Goal: Transaction & Acquisition: Purchase product/service

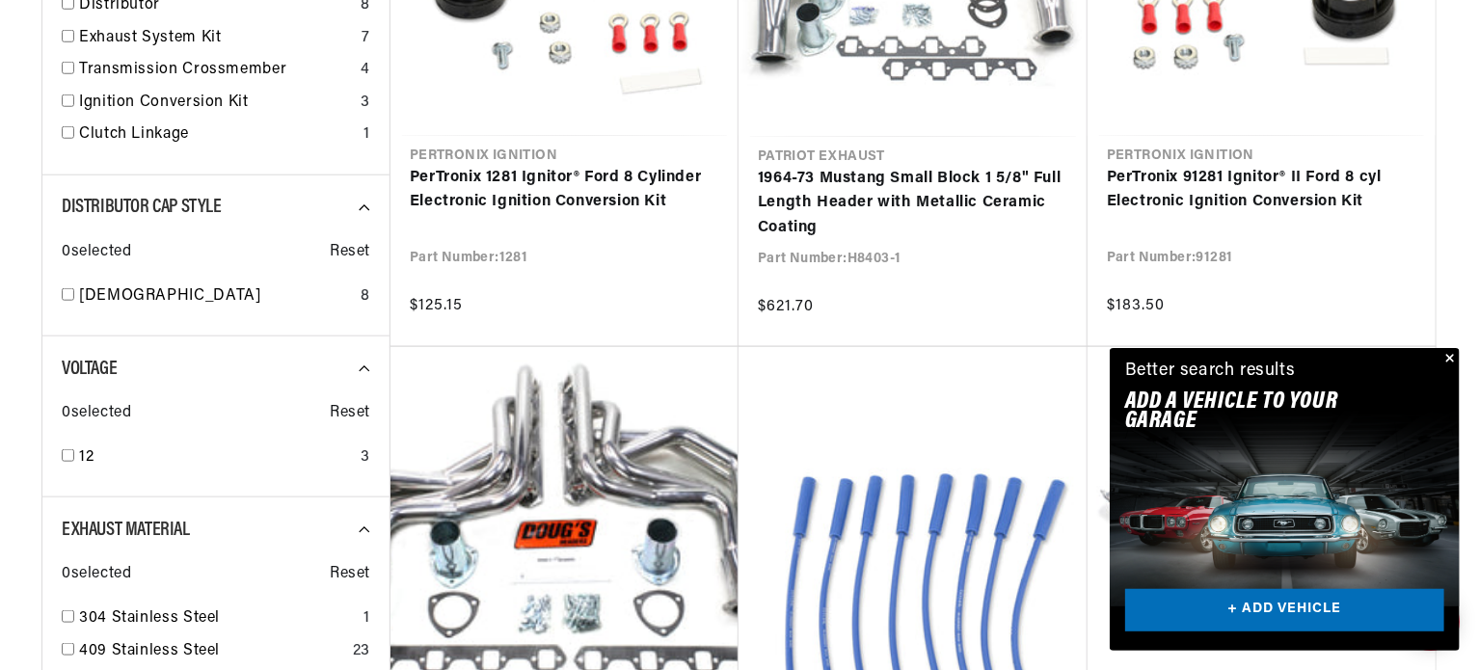
click at [1449, 358] on button "Close" at bounding box center [1448, 359] width 23 height 23
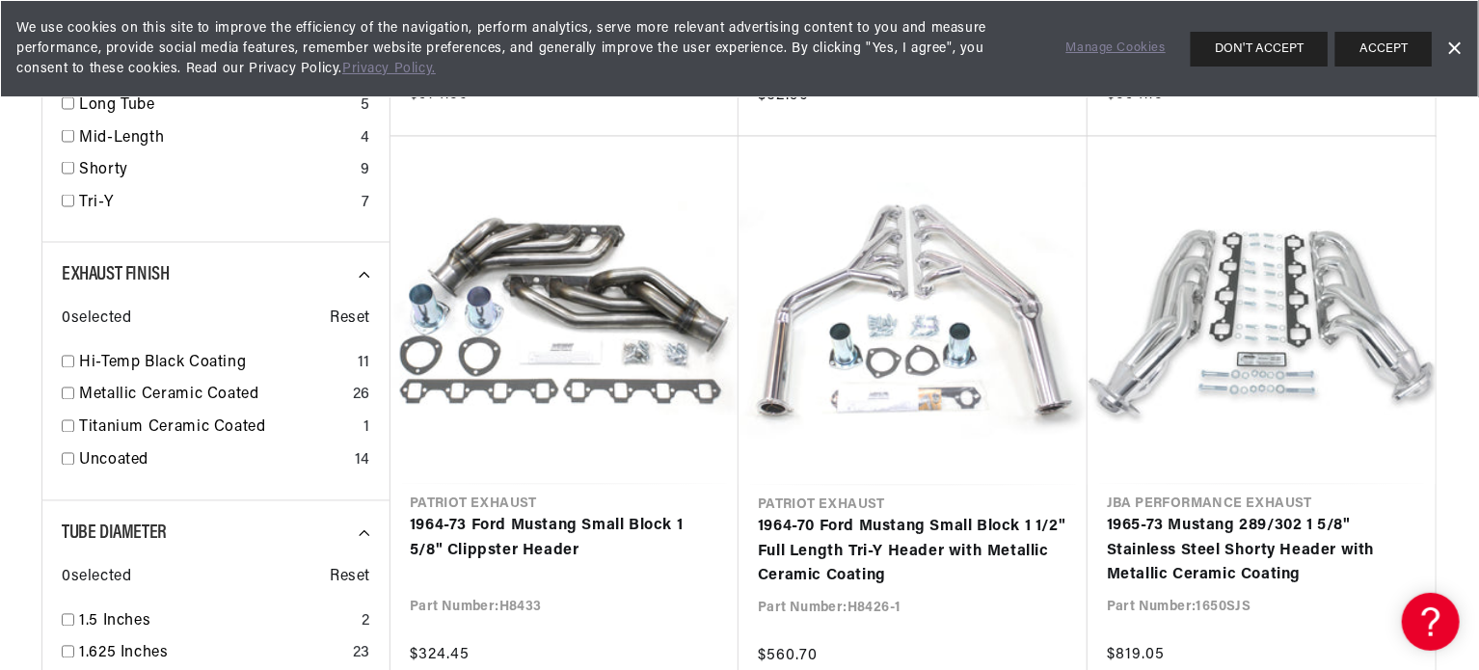
scroll to position [0, 584]
click at [1409, 39] on button "ACCEPT" at bounding box center [1383, 49] width 96 height 35
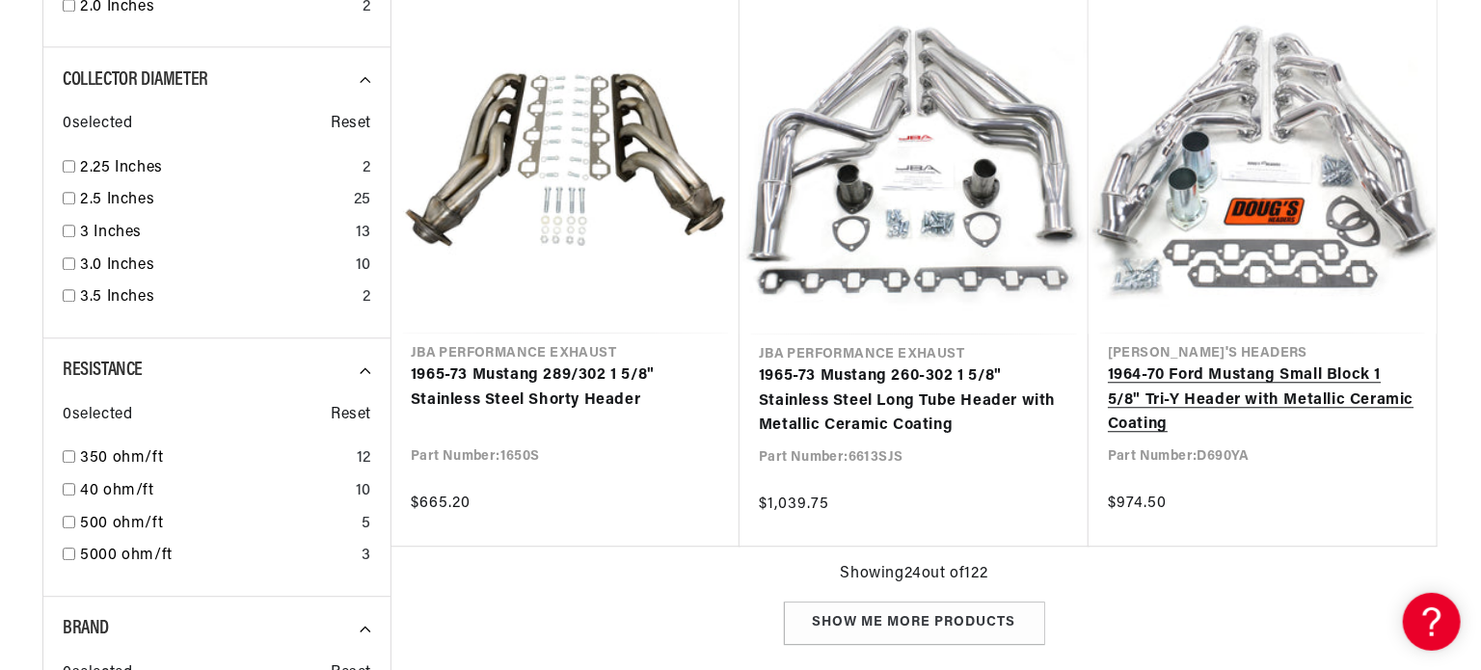
scroll to position [2603, 0]
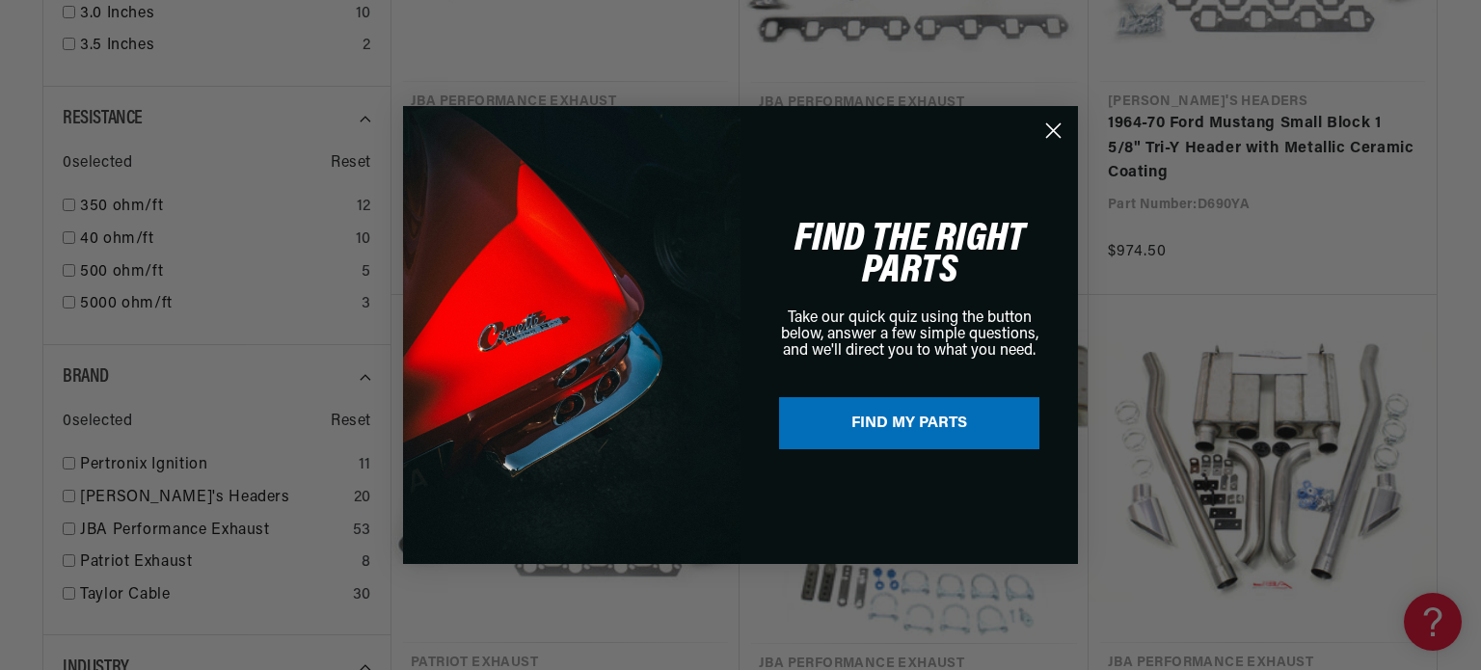
click at [1053, 134] on circle "Close dialog" at bounding box center [1054, 131] width 32 height 32
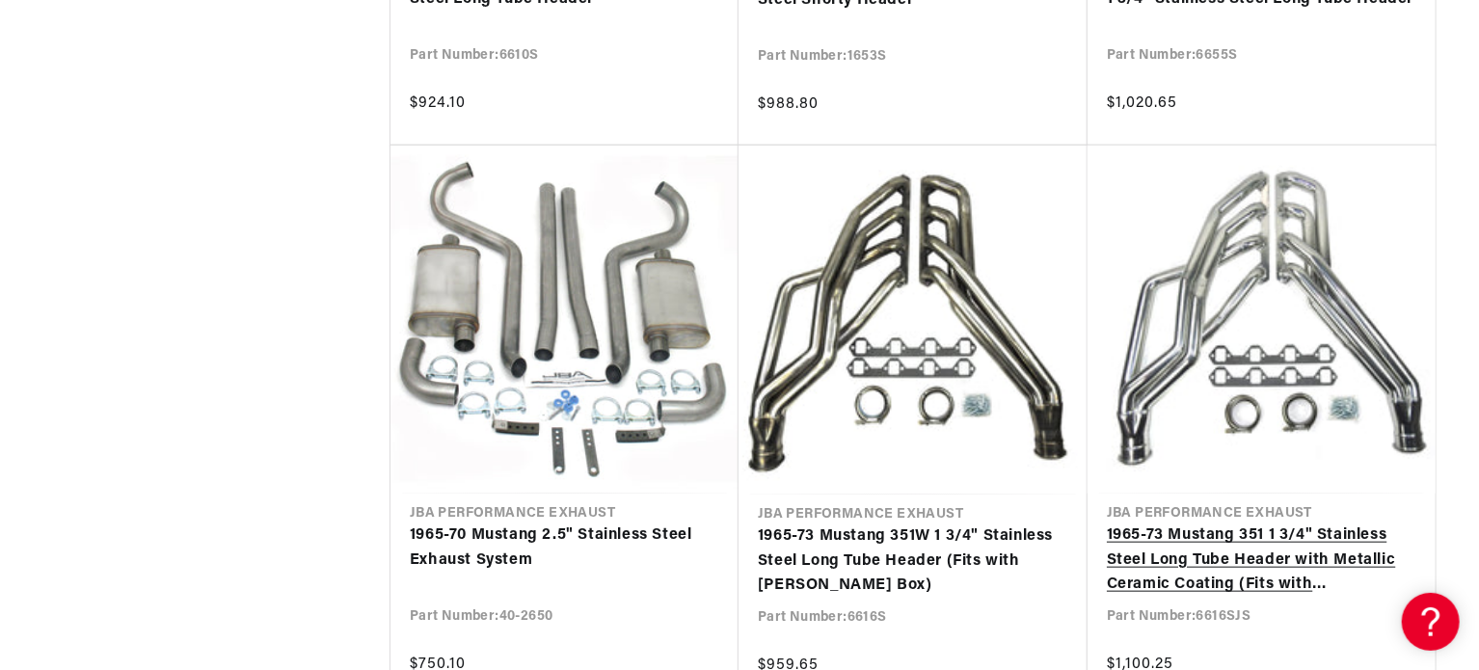
scroll to position [0, 0]
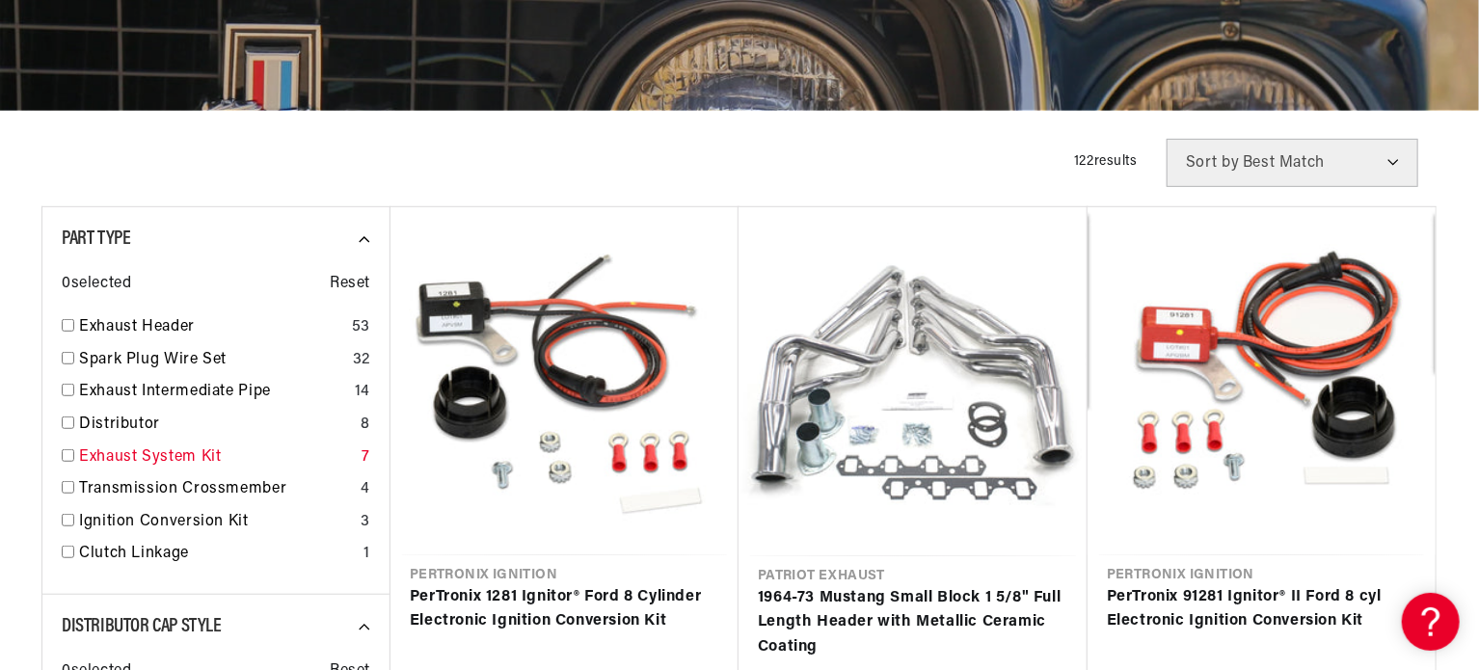
scroll to position [482, 0]
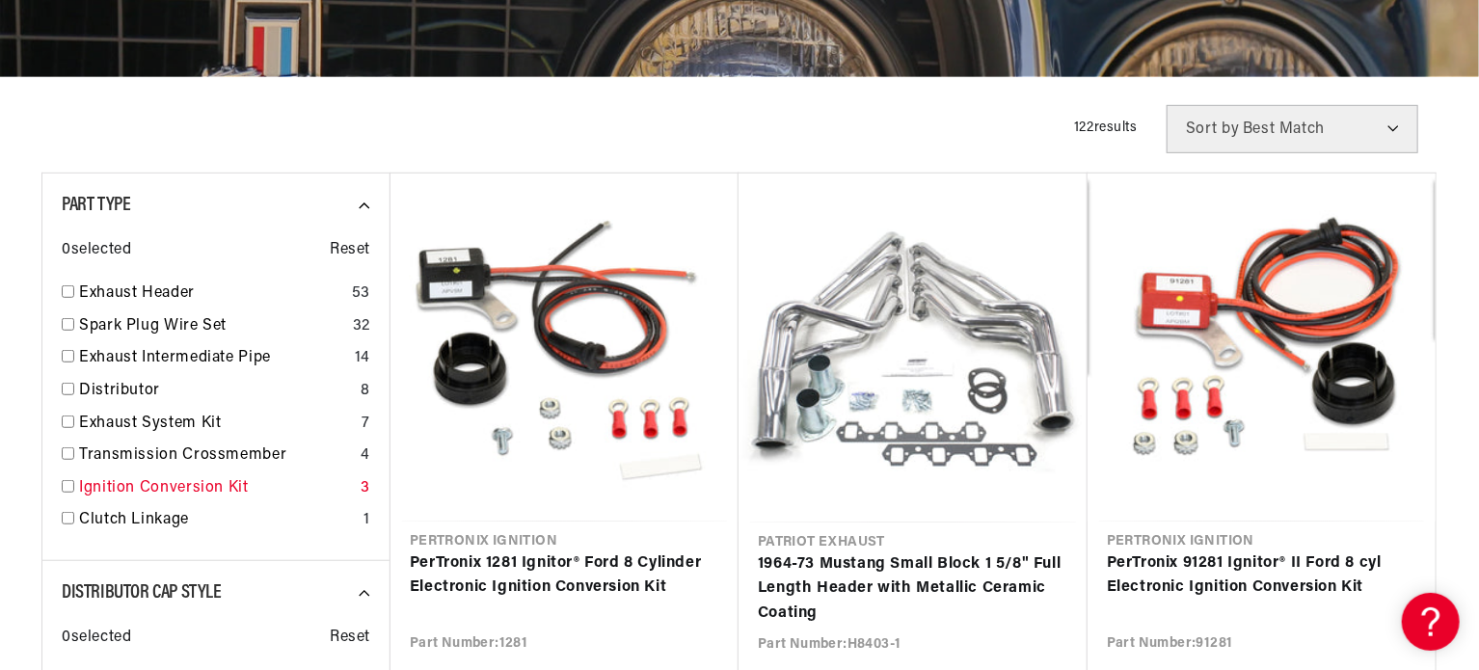
click at [67, 489] on input "checkbox" at bounding box center [68, 486] width 13 height 13
checkbox input "true"
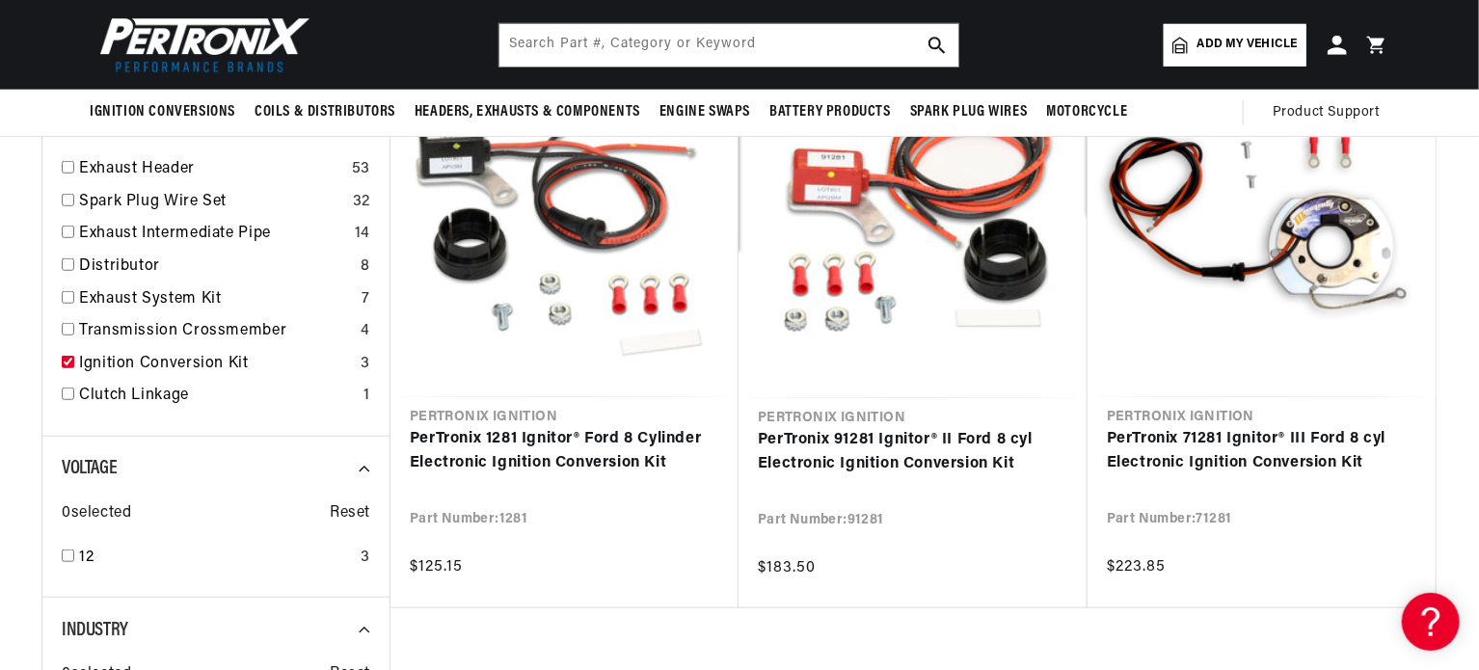
scroll to position [579, 0]
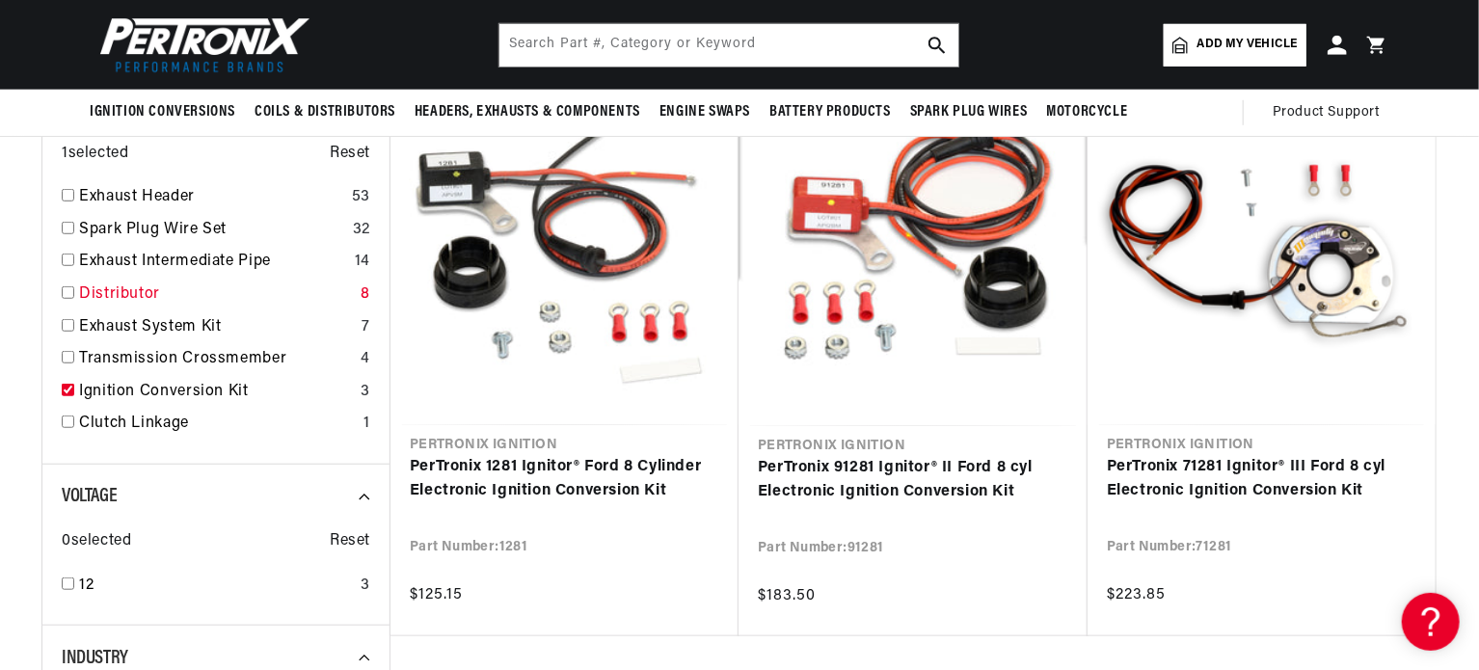
click at [76, 284] on div "Distributor 8" at bounding box center [216, 299] width 309 height 33
checkbox input "true"
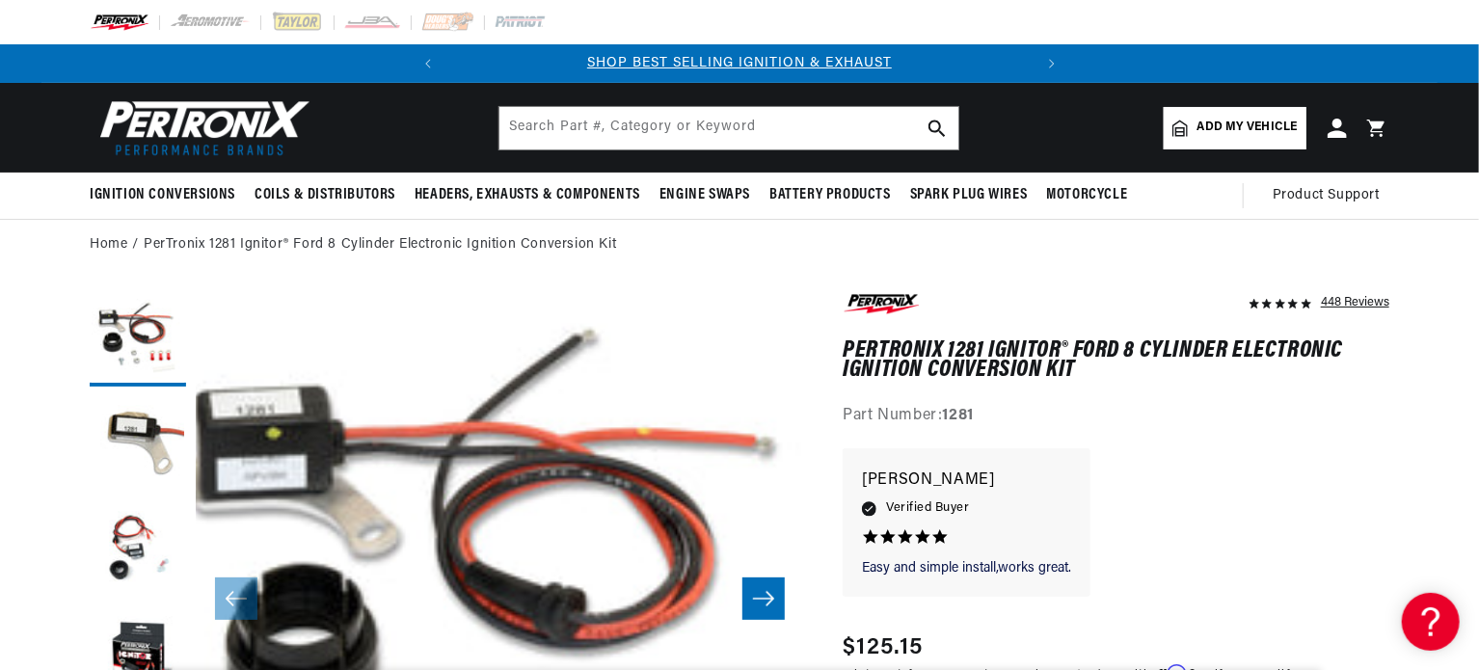
scroll to position [0, 373]
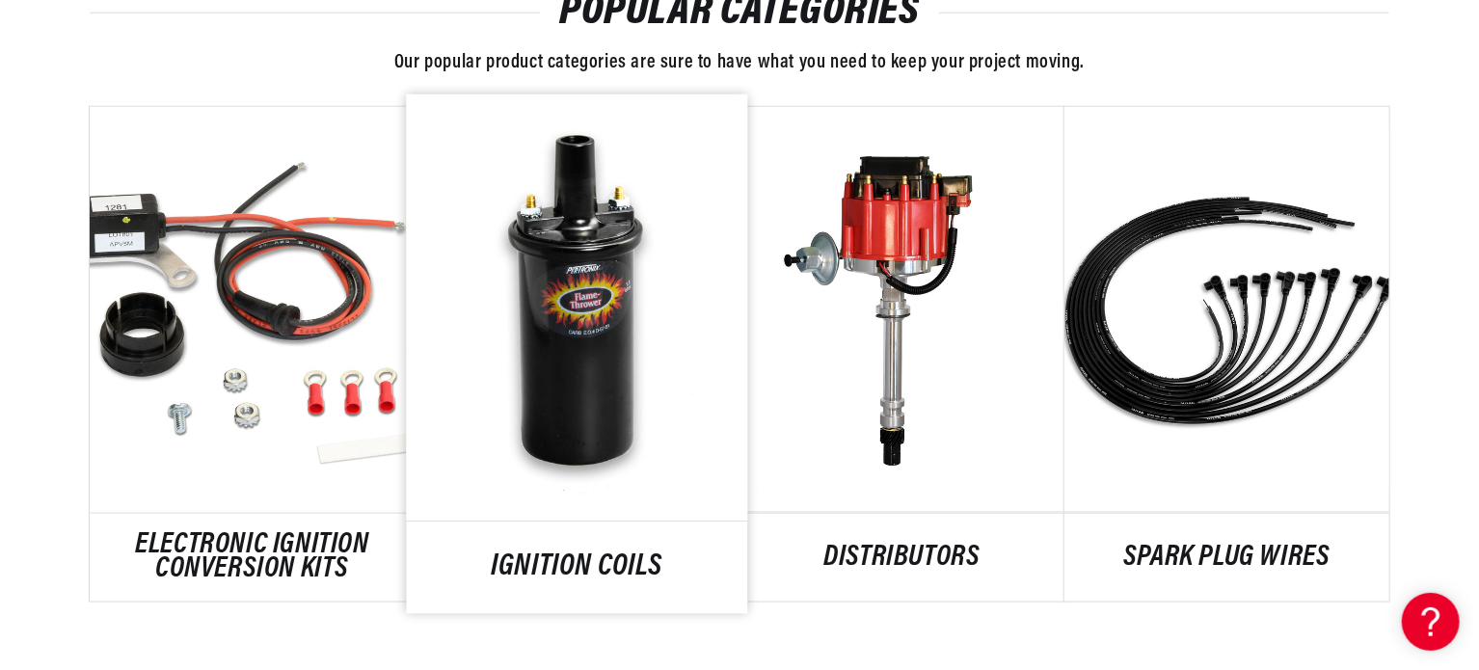
scroll to position [1157, 0]
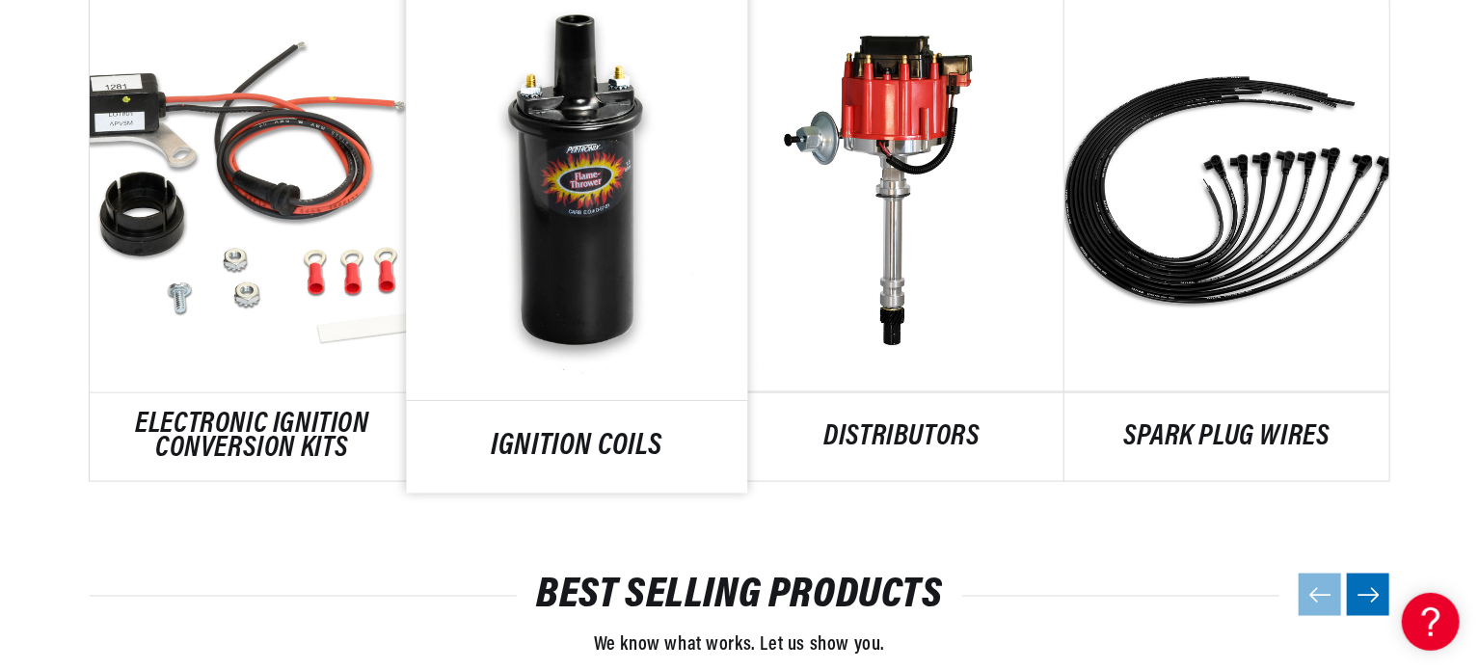
click at [569, 435] on link "IGNITION COILS" at bounding box center [577, 448] width 341 height 26
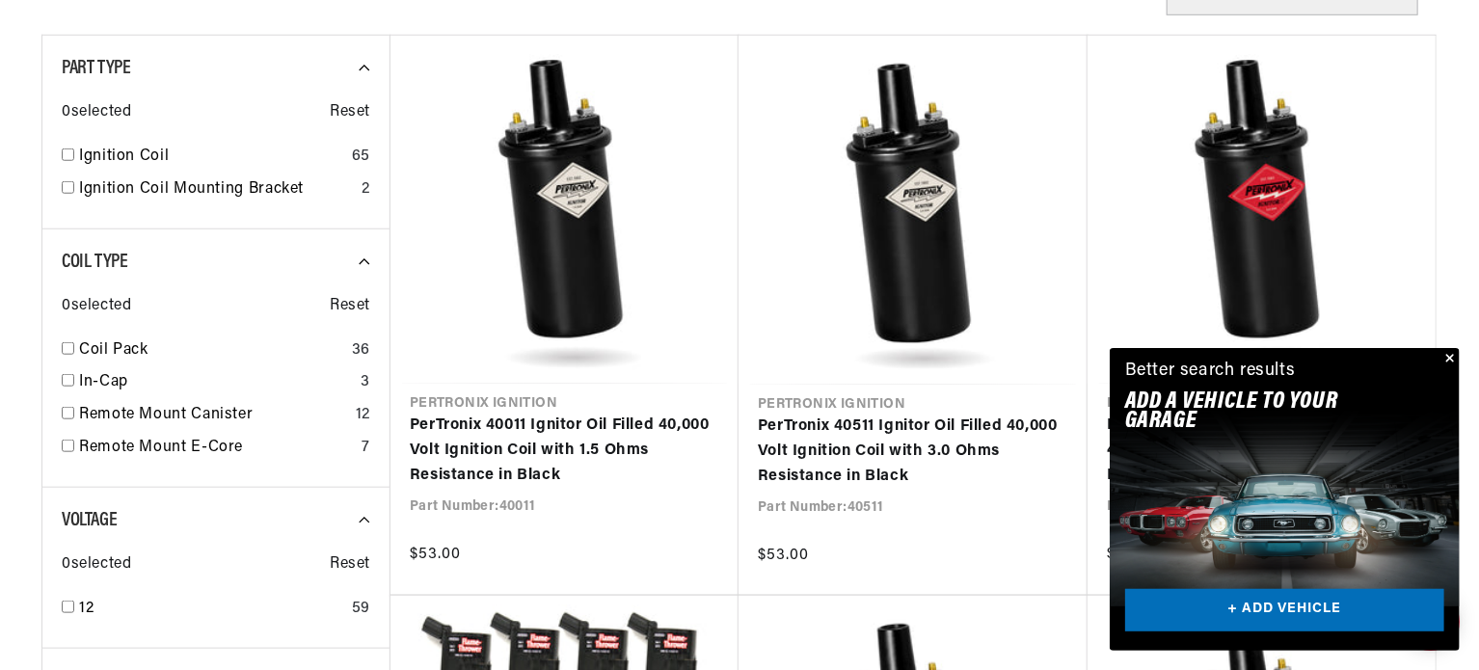
click at [1449, 359] on button "Close" at bounding box center [1448, 359] width 23 height 23
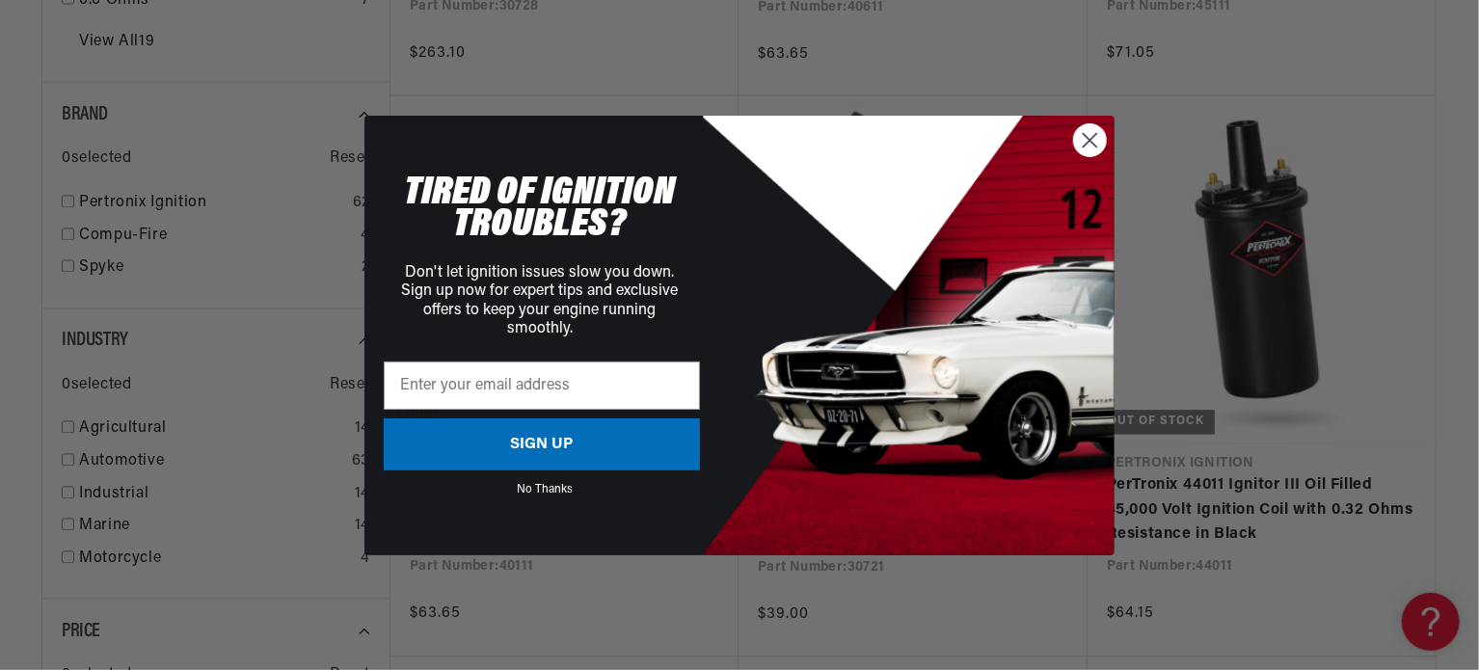
scroll to position [2218, 0]
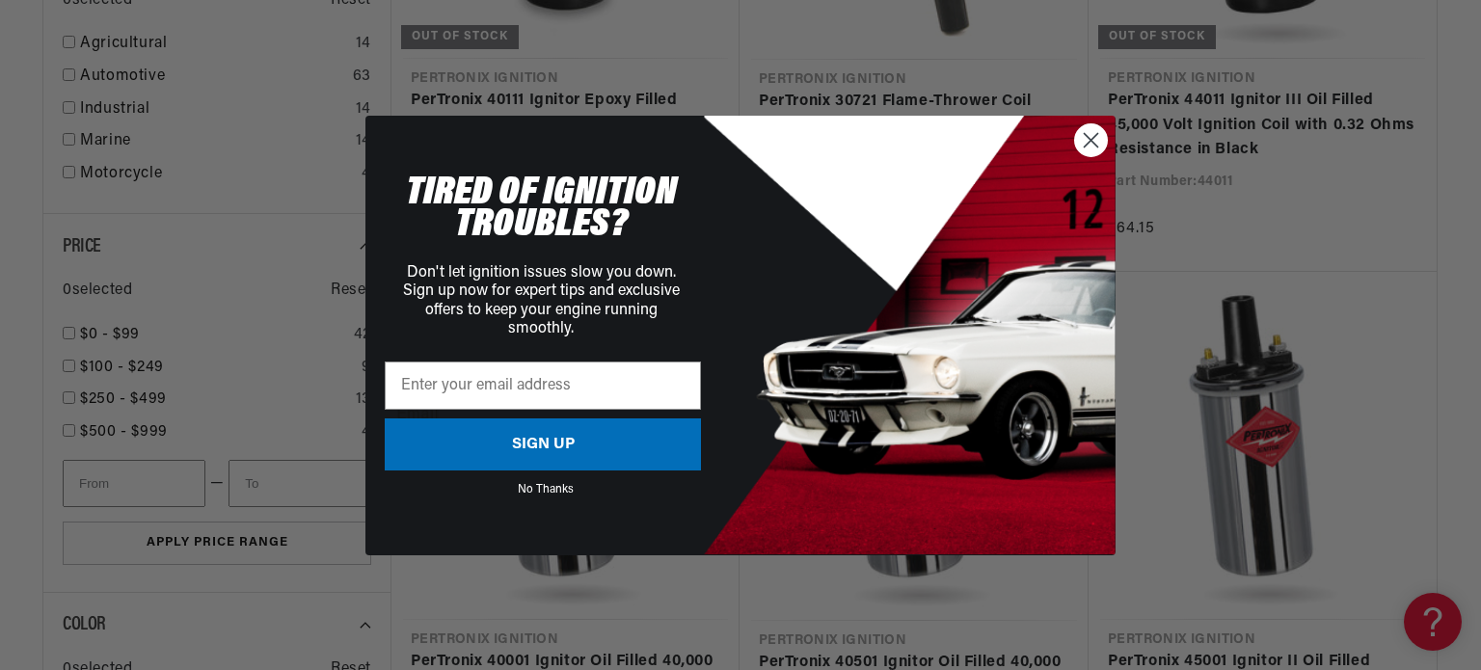
click at [1091, 141] on icon "Close dialog" at bounding box center [1091, 139] width 13 height 13
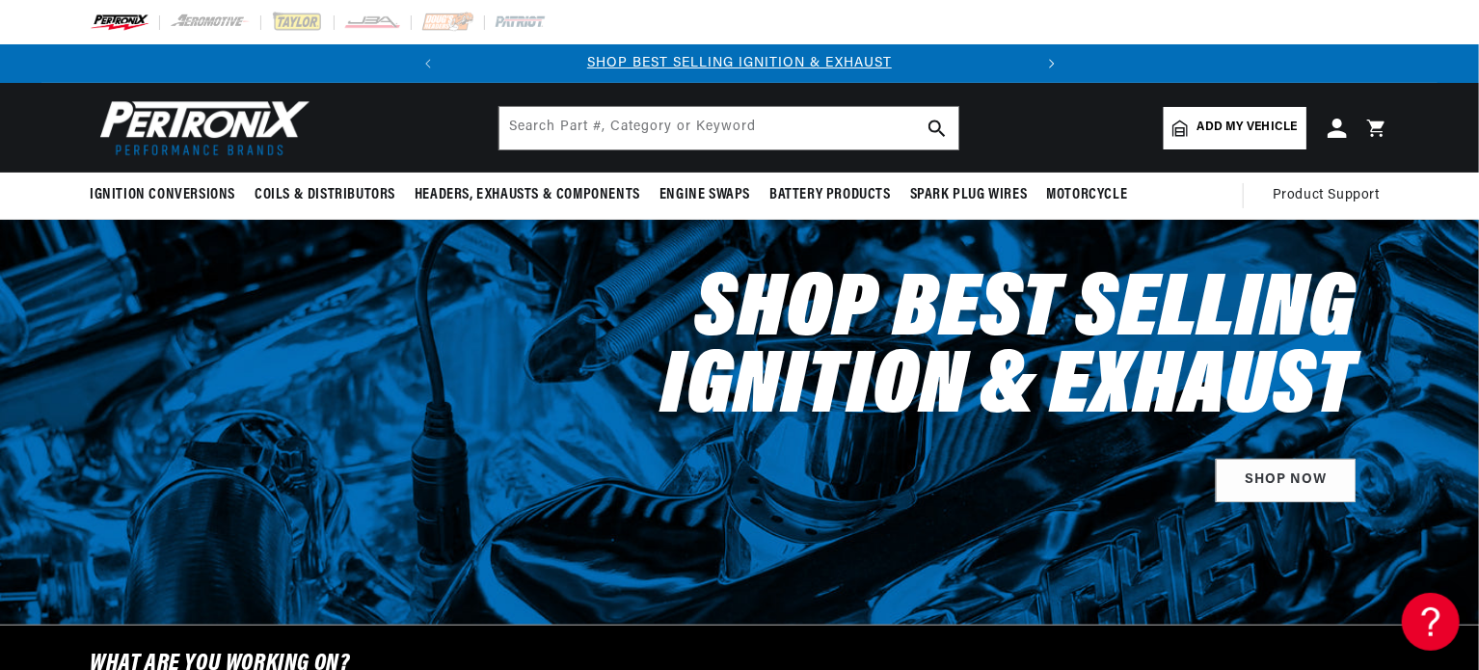
click at [1052, 59] on icon "Translation missing: en.sections.announcements.next_announcement" at bounding box center [1052, 64] width 6 height 10
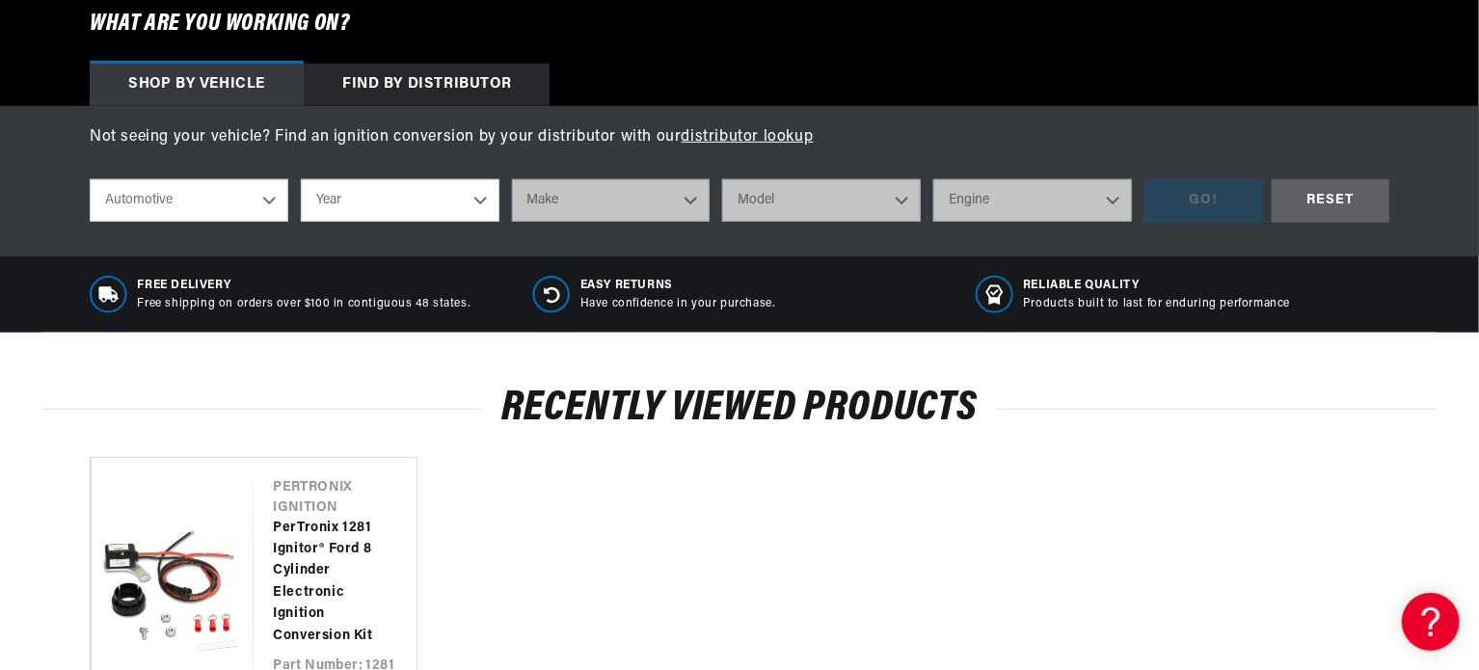
scroll to position [675, 0]
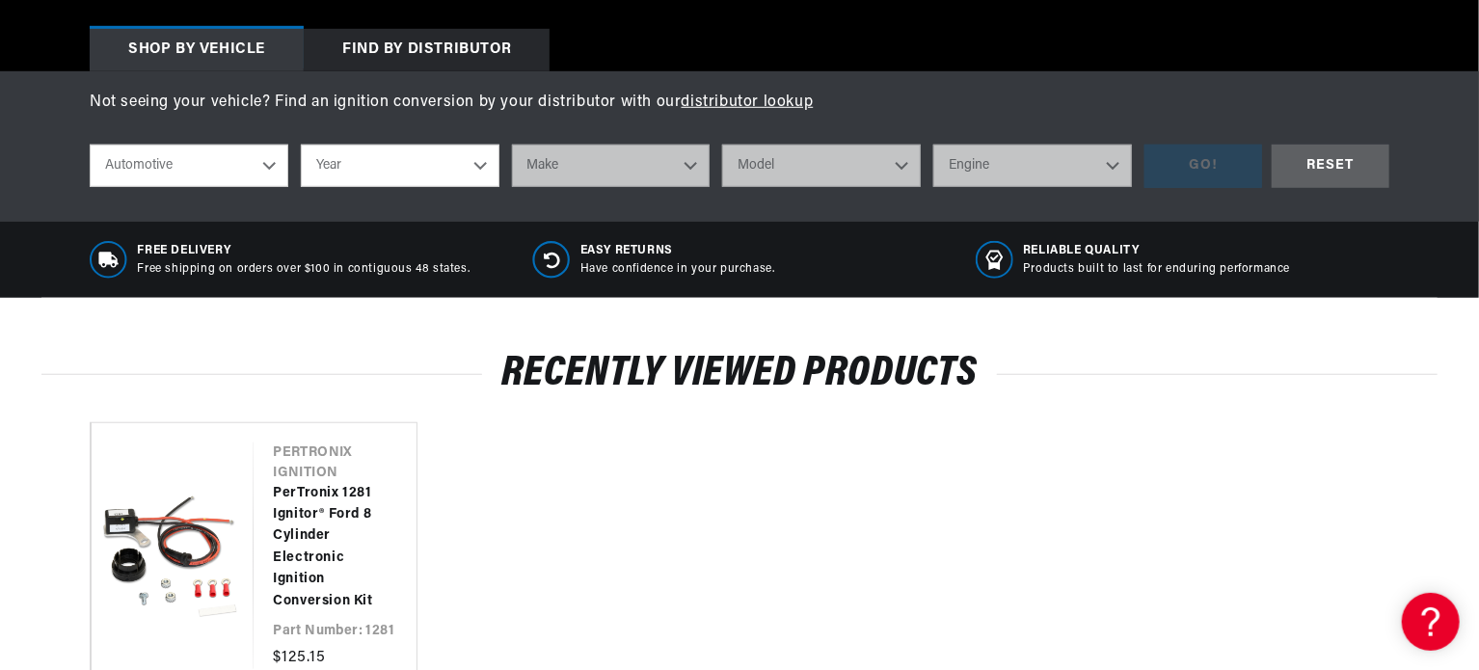
click at [386, 165] on select "Year 2026 2025 2024 2023 2022 2021 2020 2019 2018 2017 2016 2015 2014 2013 2012…" at bounding box center [400, 166] width 199 height 42
select select "1966"
click at [301, 145] on select "Year 2026 2025 2024 2023 2022 2021 2020 2019 2018 2017 2016 2015 2014 2013 2012…" at bounding box center [400, 166] width 199 height 42
select select "1966"
click at [671, 153] on select "Make Alfa Romeo American Motors Aston Martin Austin Austin Healey Avanti Bentle…" at bounding box center [611, 166] width 199 height 42
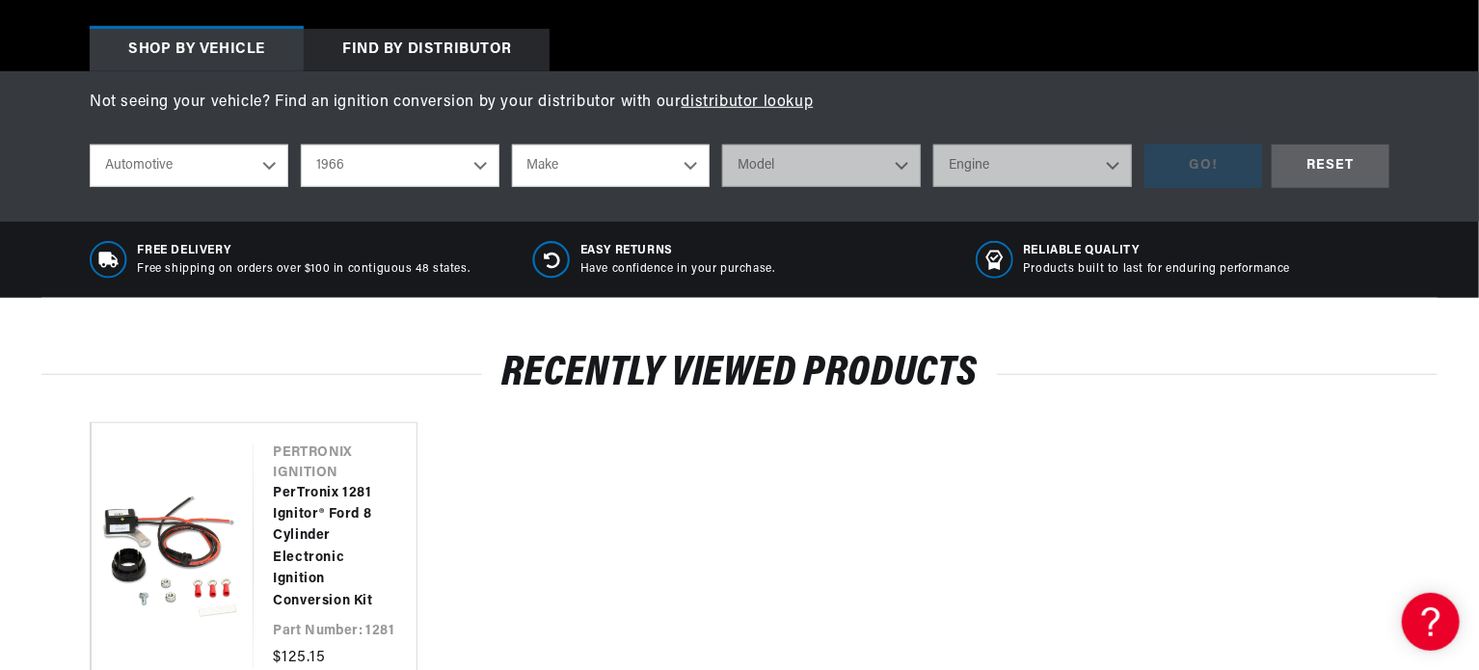
select select "Ford"
click at [512, 145] on select "Make Alfa Romeo American Motors Aston Martin Austin Austin Healey Avanti Bentle…" at bounding box center [611, 166] width 199 height 42
select select "Ford"
click at [855, 175] on select "Model Bronco Club Wagon Country Sedan Country Squire Custom Custom 500 Econolin…" at bounding box center [821, 166] width 199 height 42
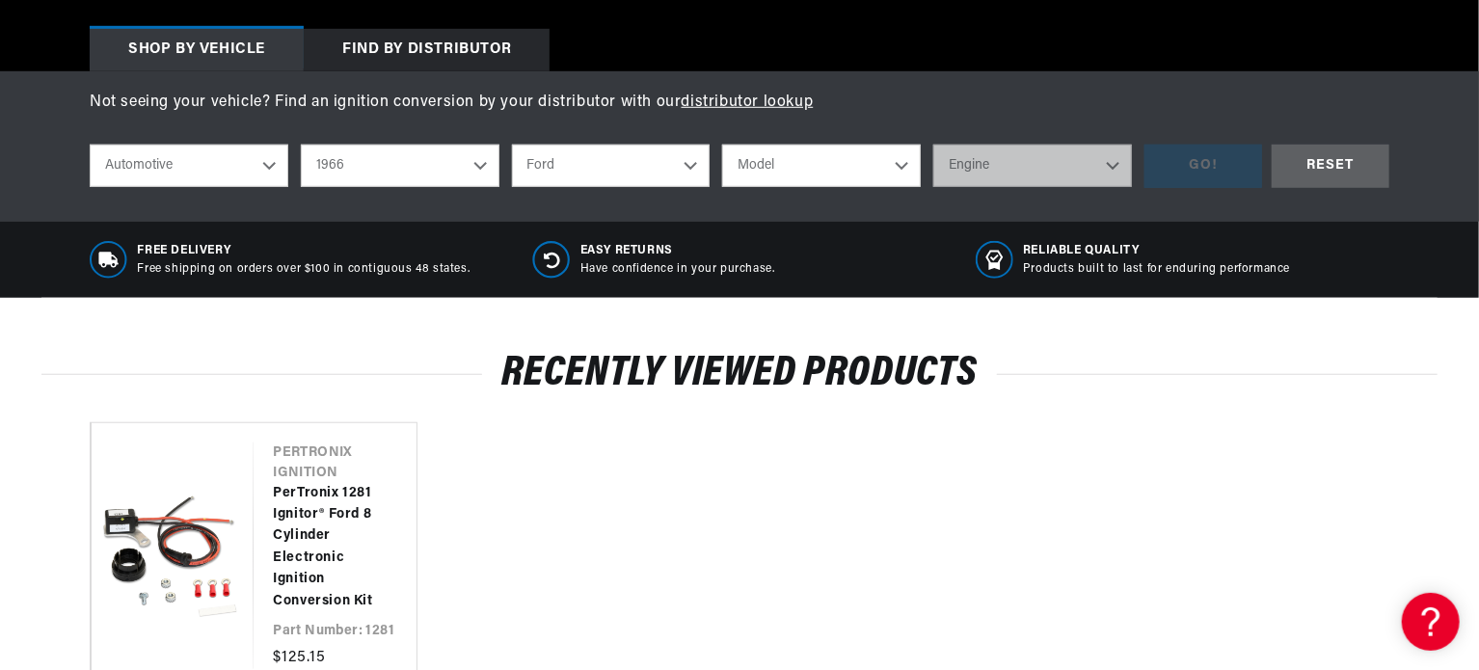
select select "Mustang"
click at [722, 145] on select "Model Bronco Club Wagon Country Sedan Country Squire Custom Custom 500 Econolin…" at bounding box center [821, 166] width 199 height 42
select select "Mustang"
click at [1045, 161] on select "Engine 4.1L 4.3L 170cid / 2.8L 200cid / 3.3L 289cid / 4.7L 302cid / 5.0L 351W 3…" at bounding box center [1032, 166] width 199 height 42
select select "289cid-4.7L"
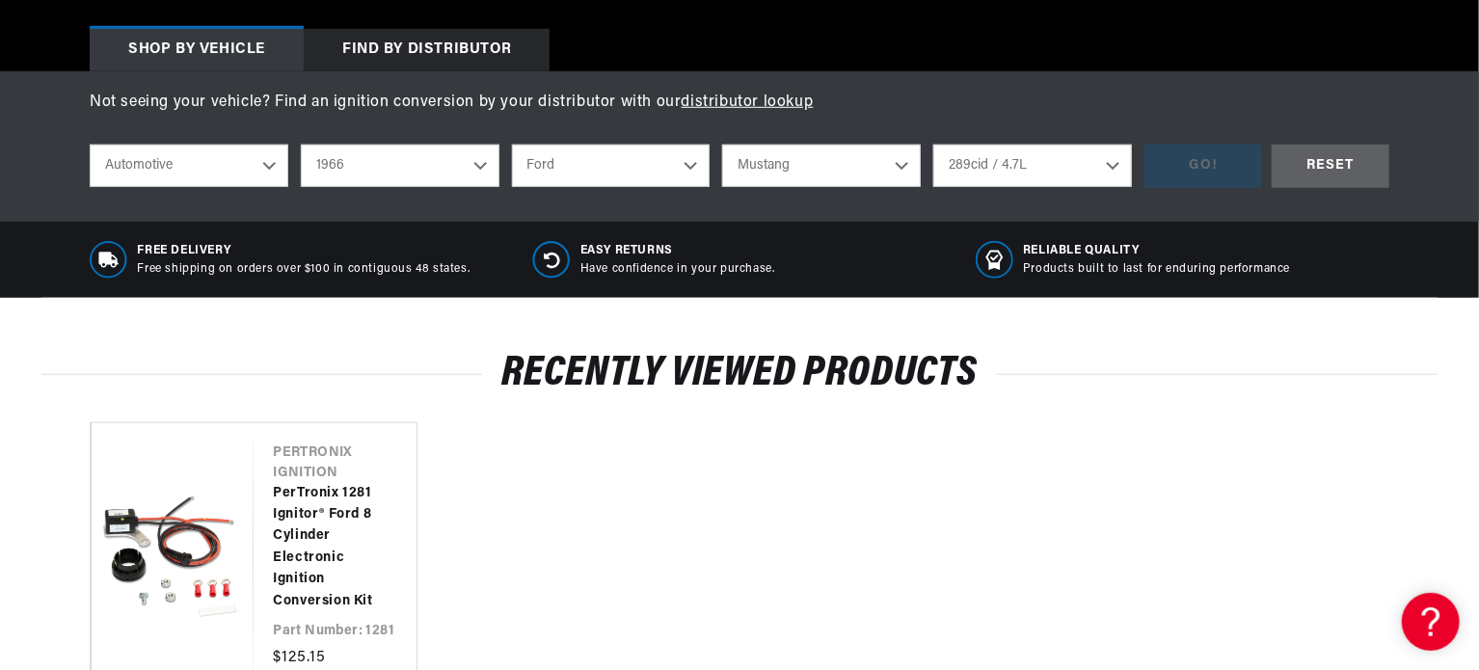
click at [933, 145] on select "Engine 4.1L 4.3L 170cid / 2.8L 200cid / 3.3L 289cid / 4.7L 302cid / 5.0L 351W 3…" at bounding box center [1032, 166] width 199 height 42
select select "289cid-4.7L"
click at [1211, 176] on div "GO!" at bounding box center [1204, 166] width 118 height 43
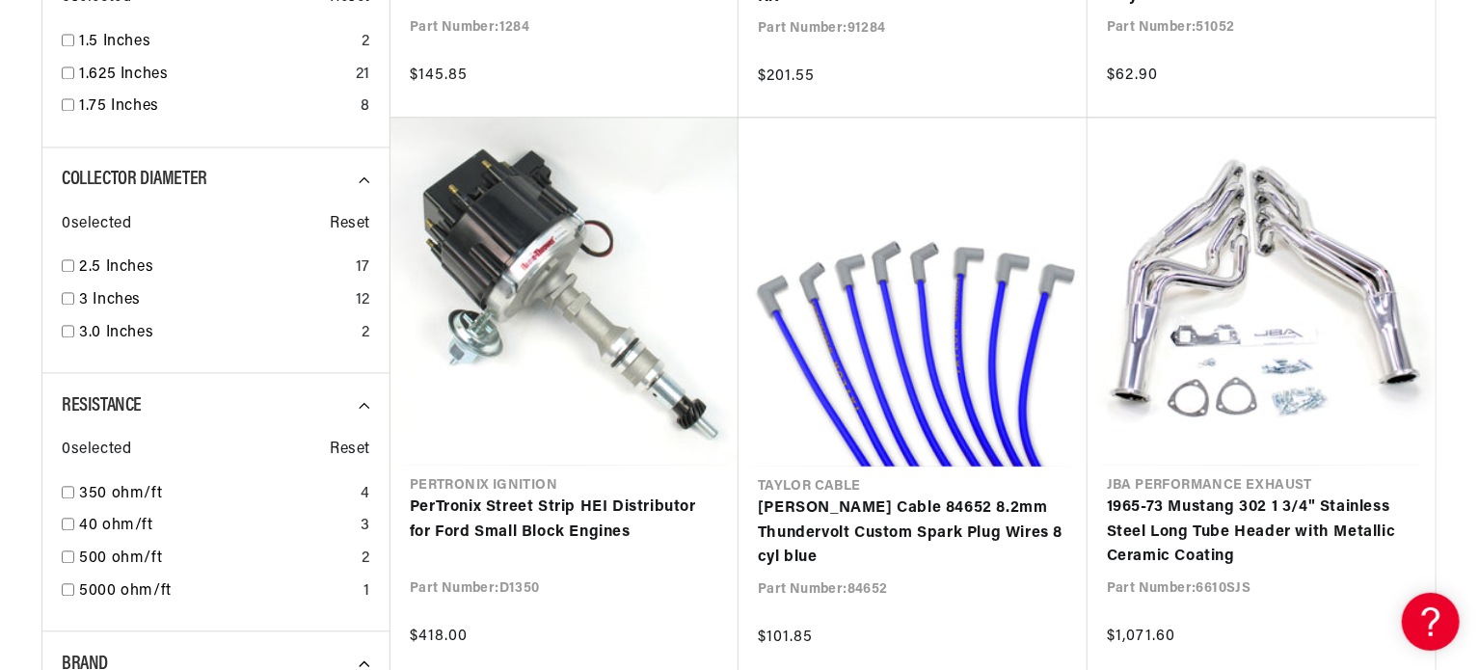
scroll to position [0, 584]
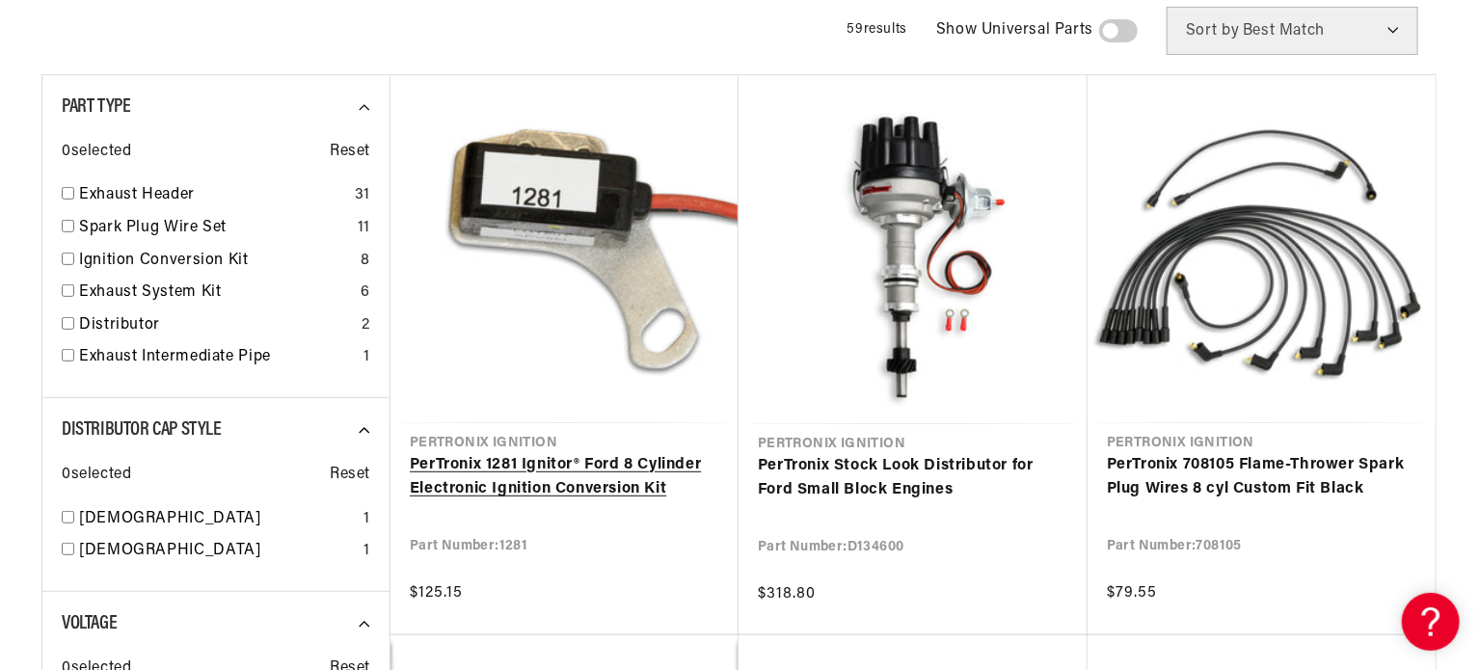
scroll to position [0, 584]
click at [559, 463] on link "PerTronix 1281 Ignitor® Ford 8 Cylinder Electronic Ignition Conversion Kit" at bounding box center [565, 477] width 310 height 49
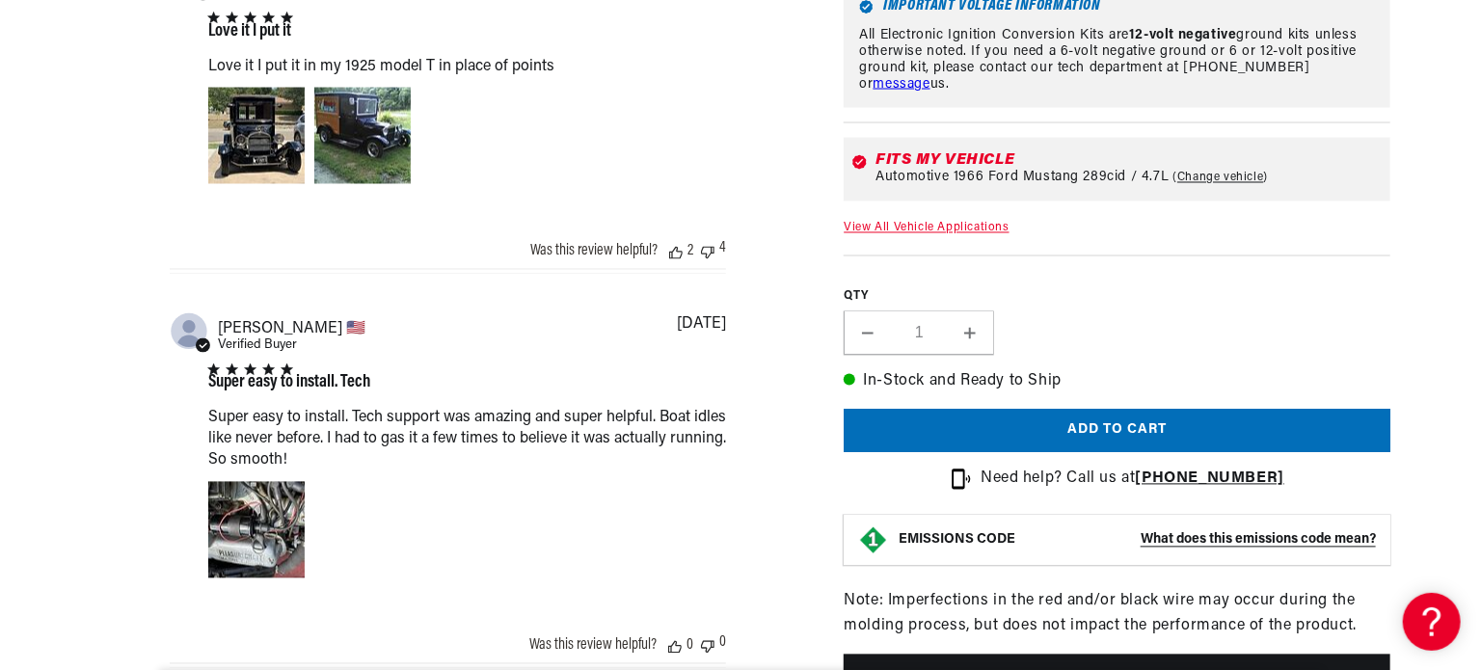
scroll to position [1832, 0]
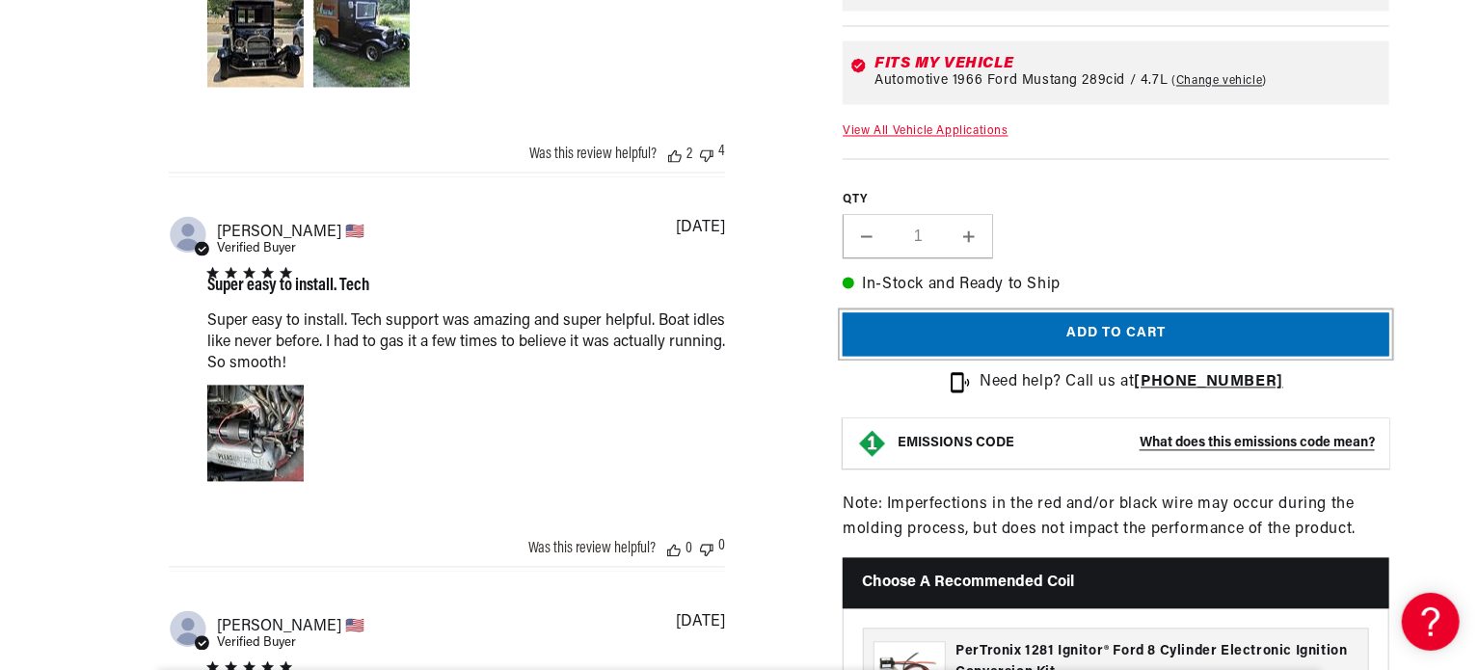
click at [1104, 314] on button "Add to cart" at bounding box center [1116, 334] width 547 height 43
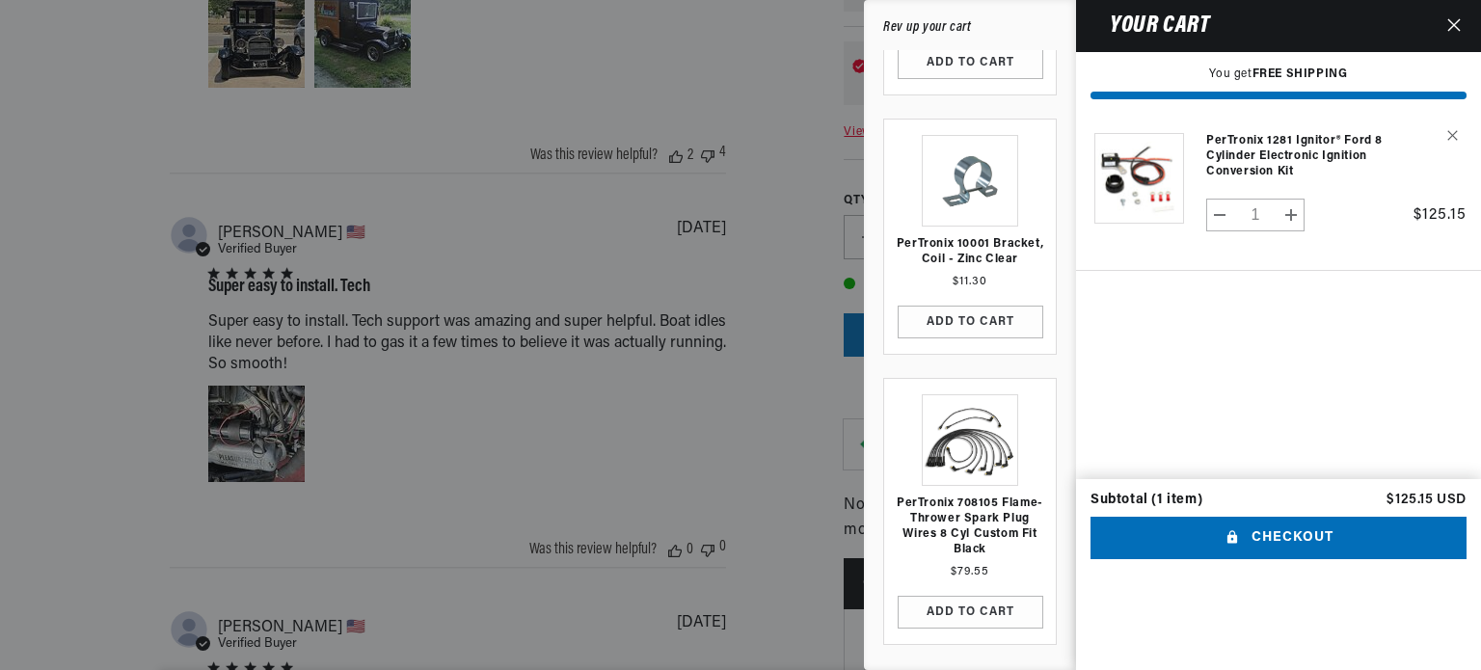
scroll to position [157, 0]
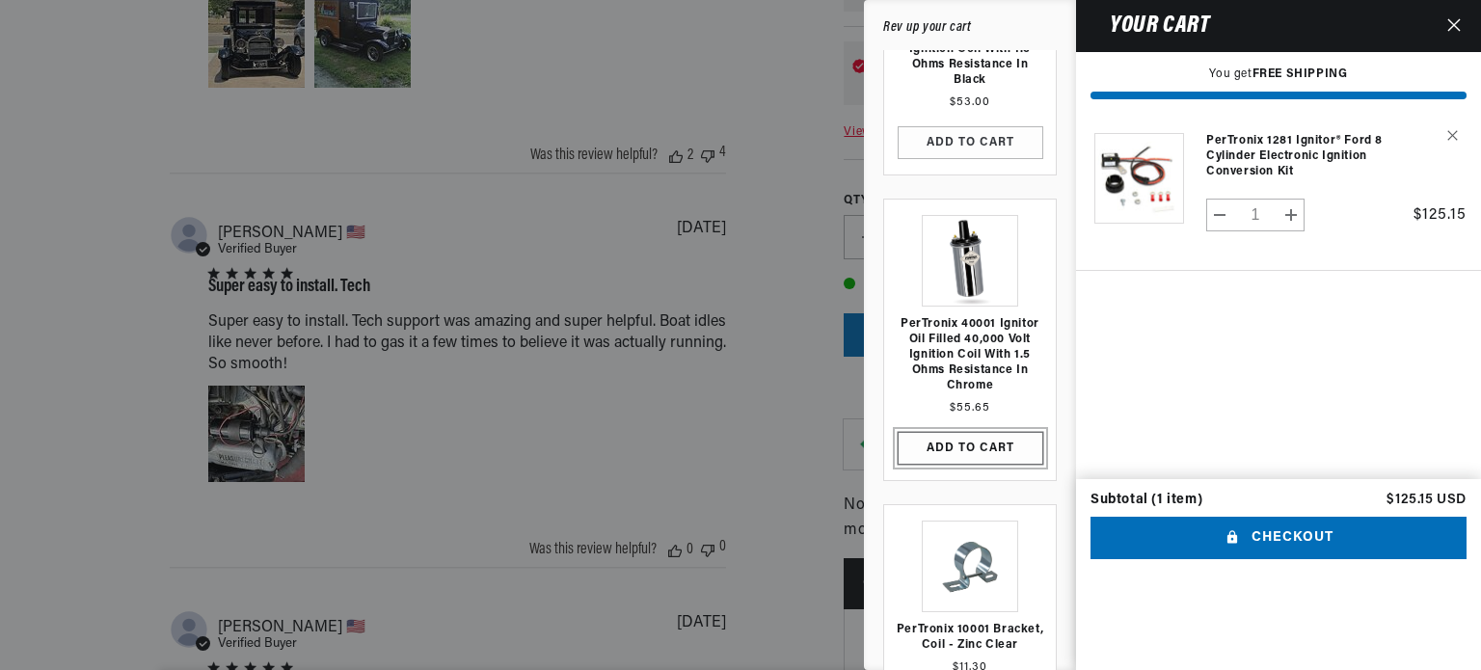
click at [972, 442] on button "ADD TO CART" at bounding box center [971, 448] width 146 height 33
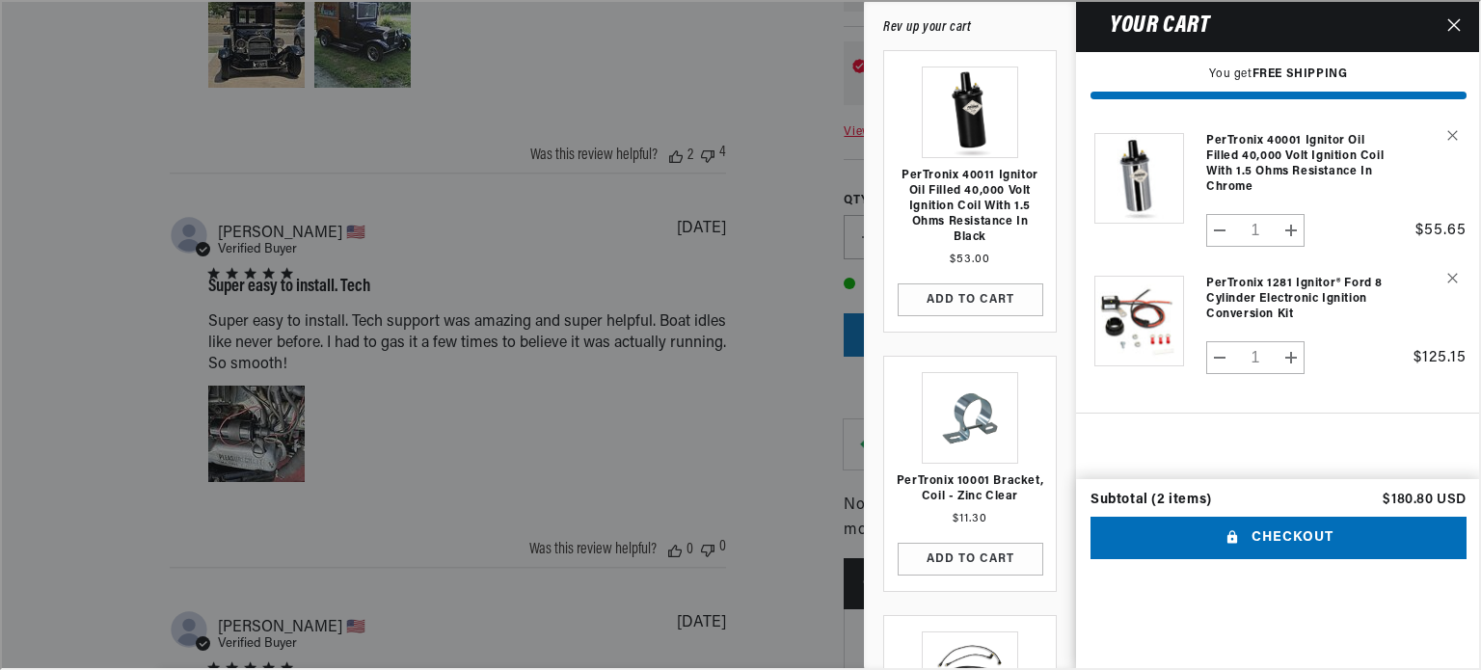
scroll to position [0, 584]
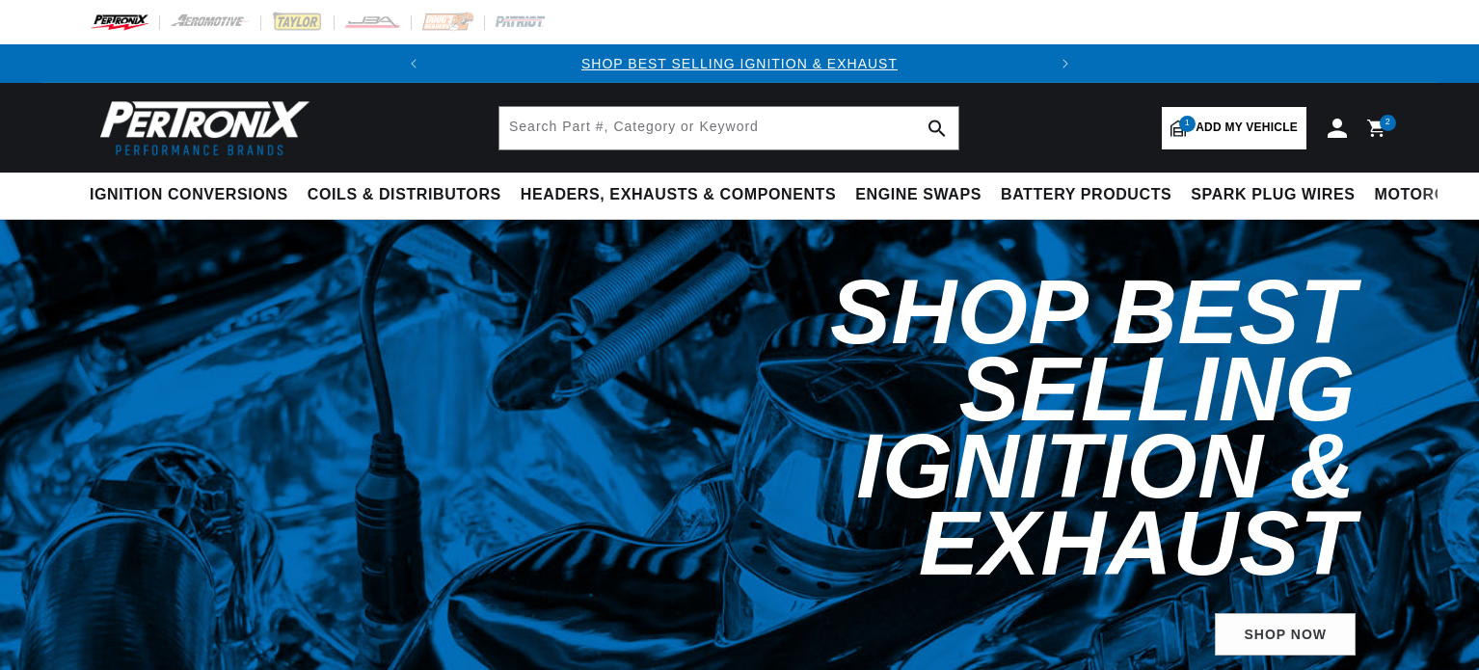
select select "1966"
select select "Ford"
select select "Mustang"
select select "289cid-4.7L"
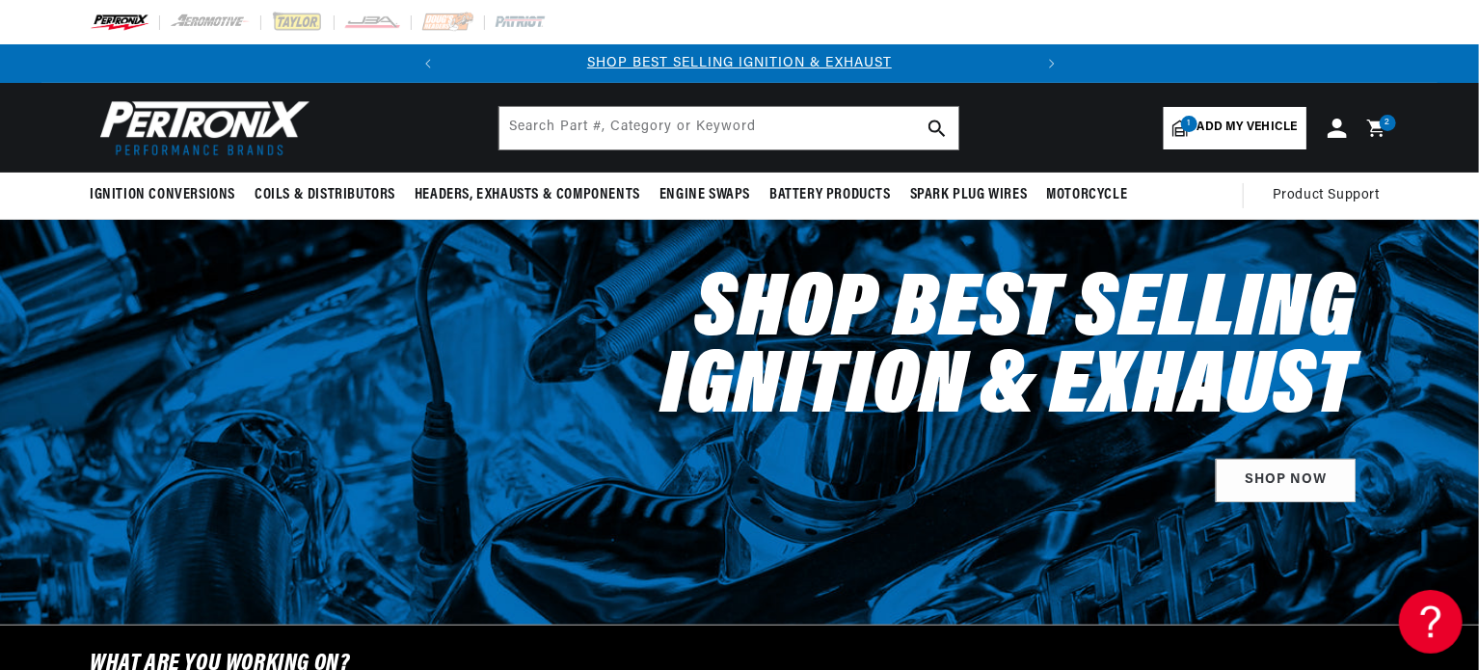
click at [1425, 620] on icon at bounding box center [1427, 618] width 29 height 145
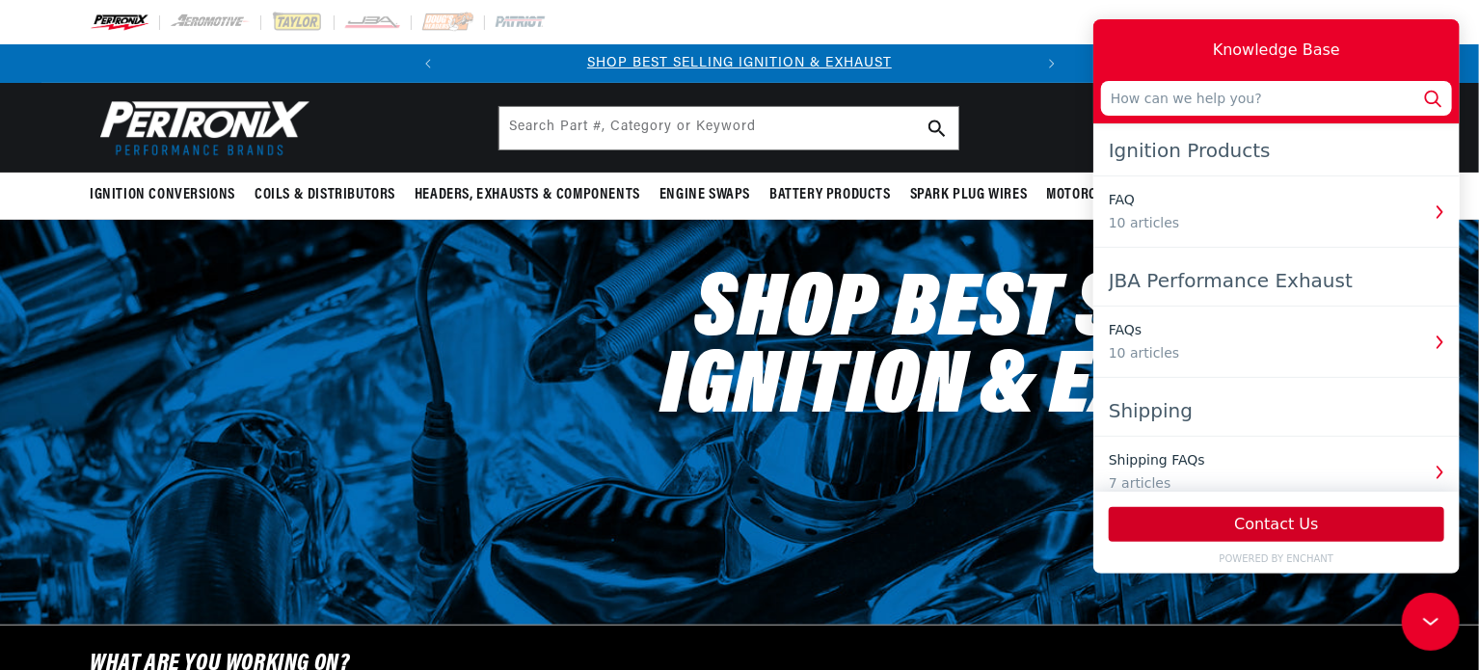
click at [1253, 522] on button "Contact Us" at bounding box center [1276, 524] width 336 height 35
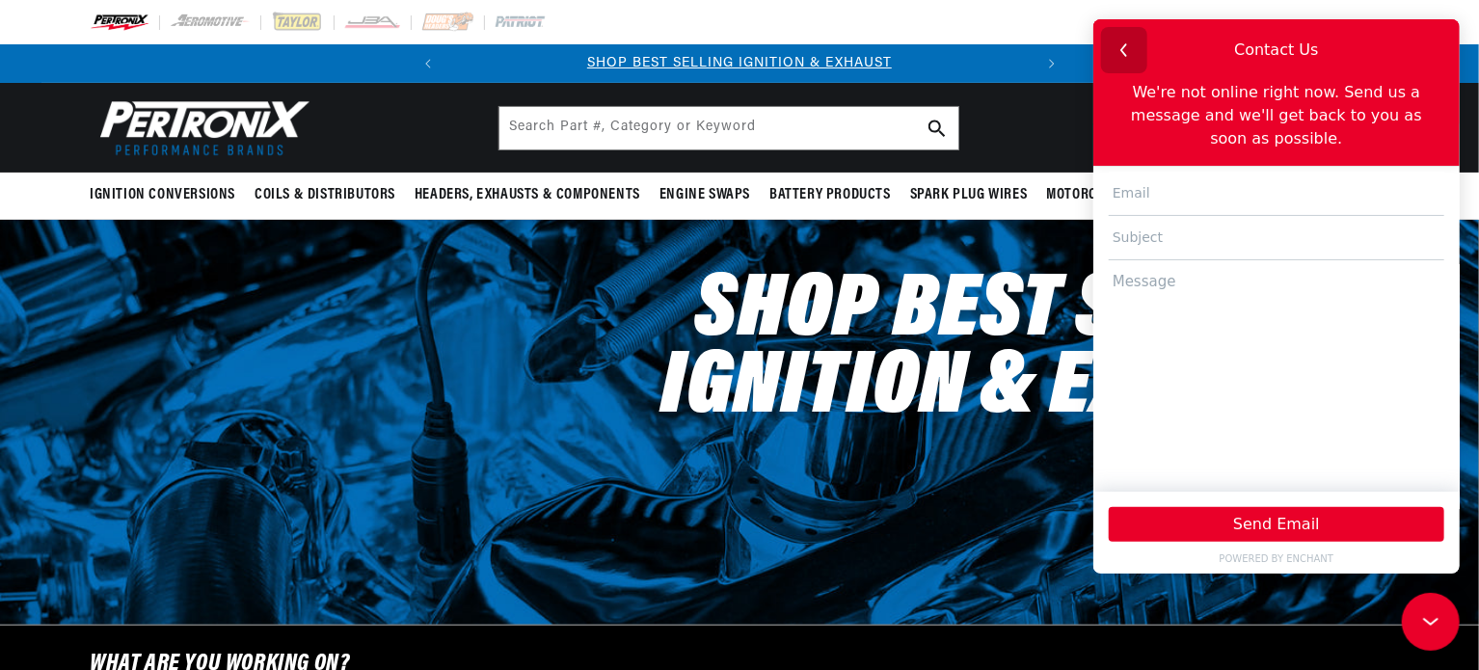
click at [1122, 41] on icon "button" at bounding box center [1123, 50] width 25 height 25
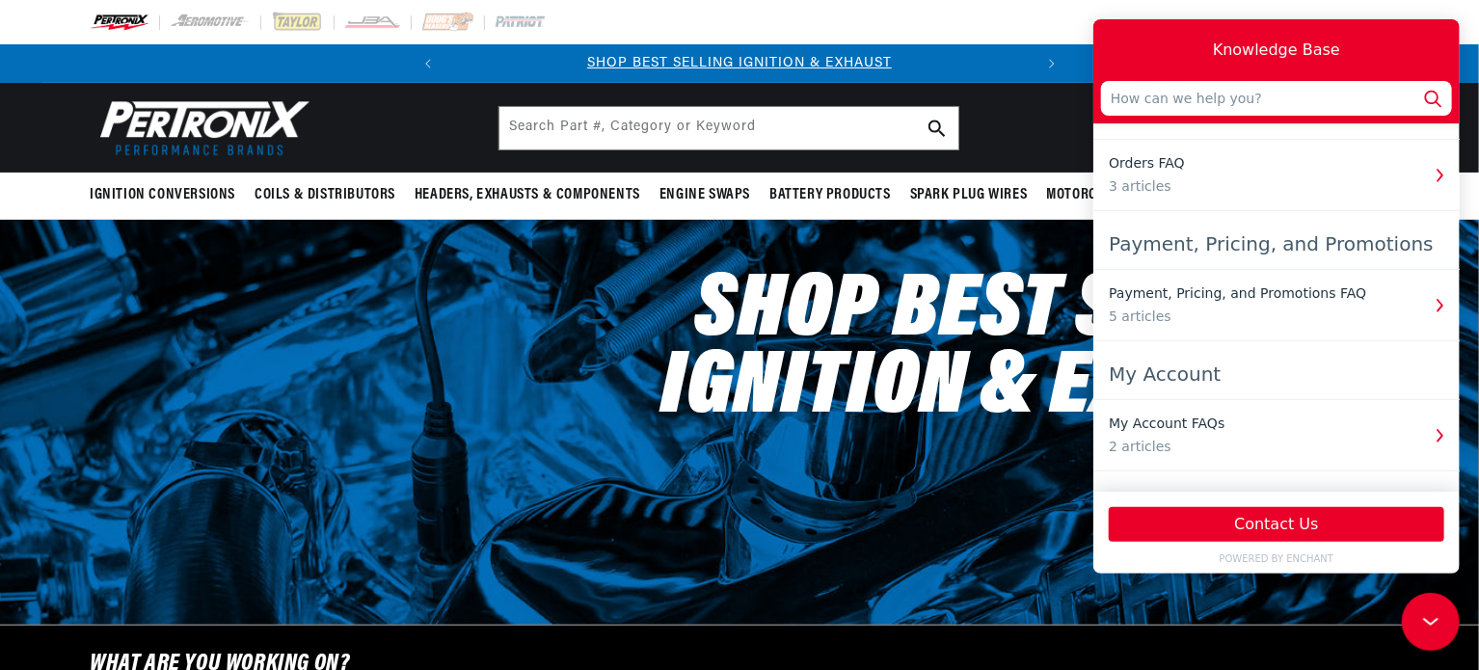
scroll to position [351, 0]
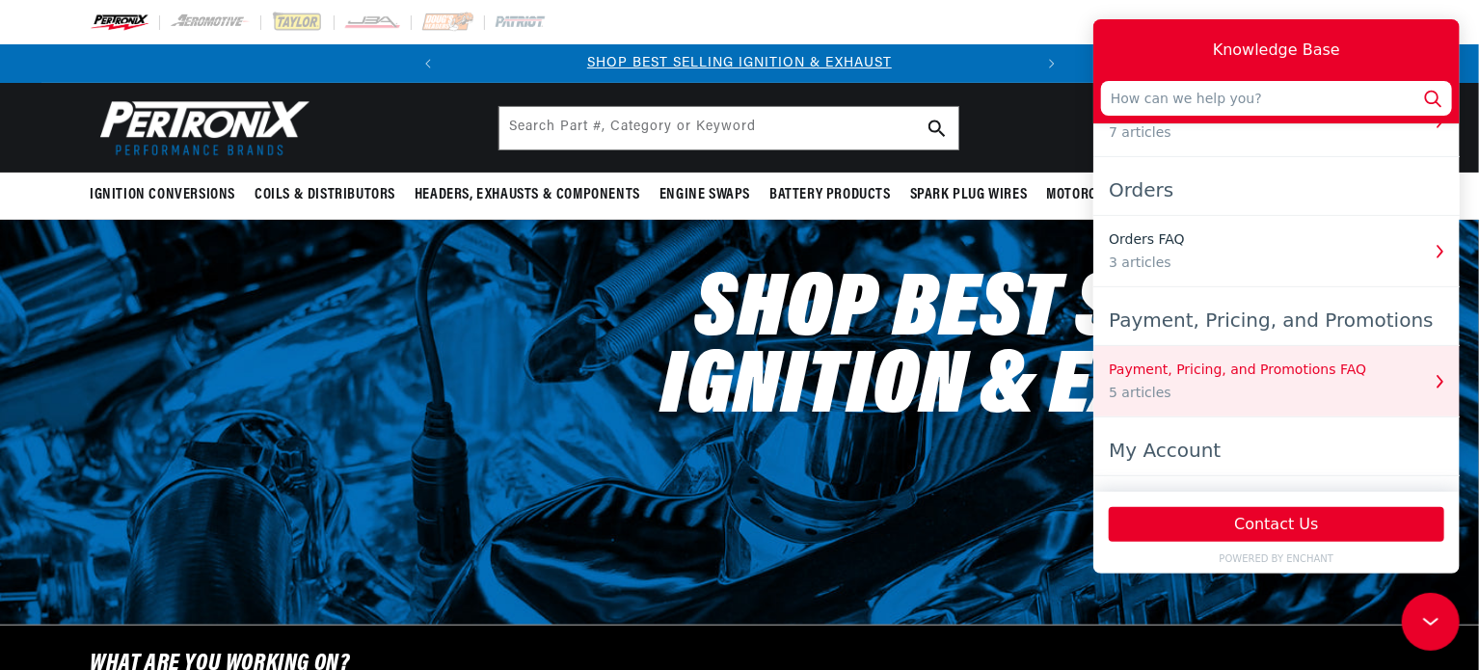
click at [1275, 372] on div "Payment, Pricing, and Promotions FAQ" at bounding box center [1263, 370] width 310 height 20
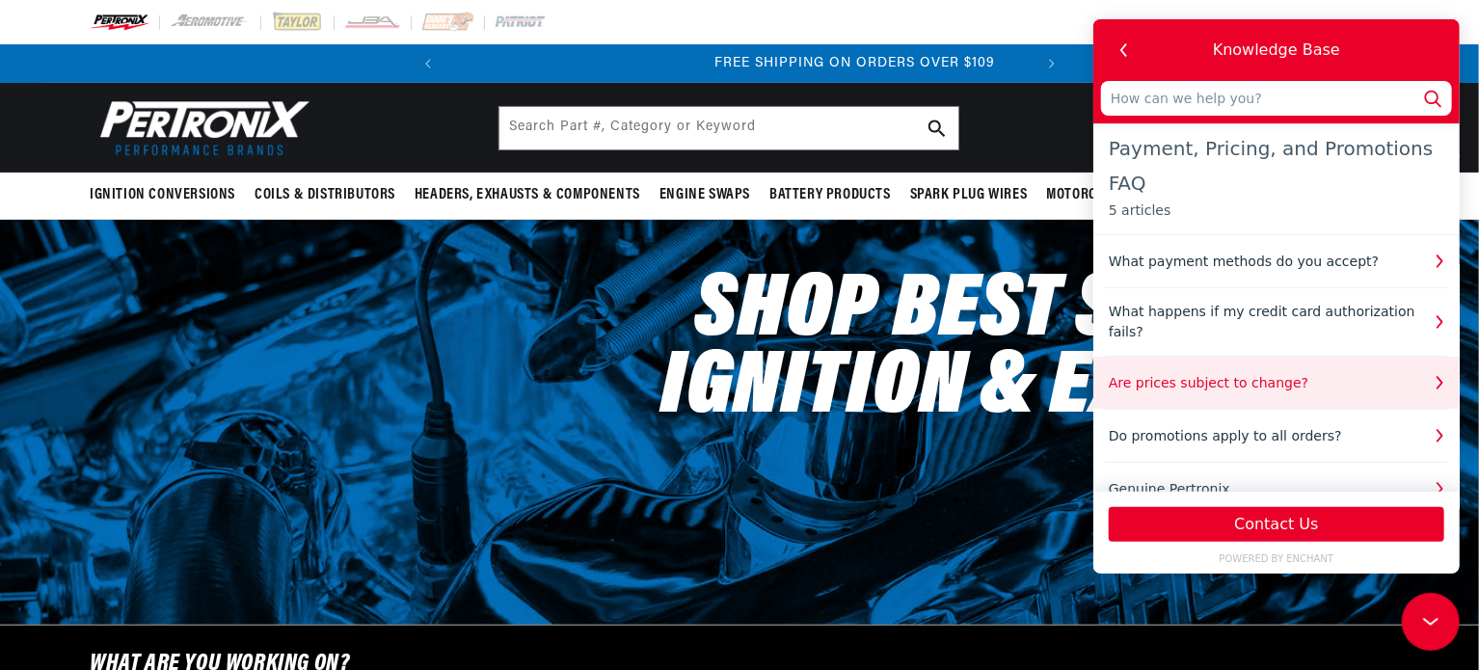
scroll to position [0, 584]
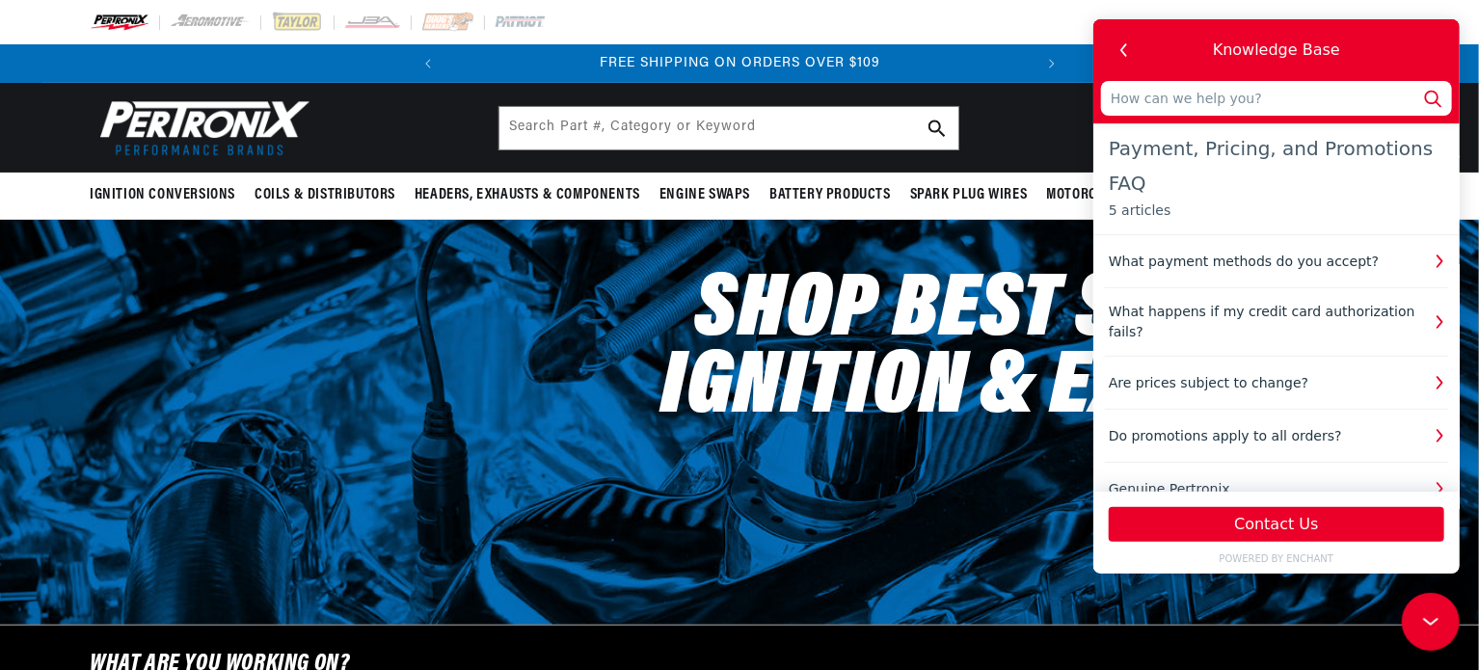
click at [1058, 227] on div "Shop Best Selling Ignition & Exhaust SHOP NOW" at bounding box center [960, 380] width 858 height 320
click at [1127, 41] on icon "button" at bounding box center [1123, 50] width 25 height 25
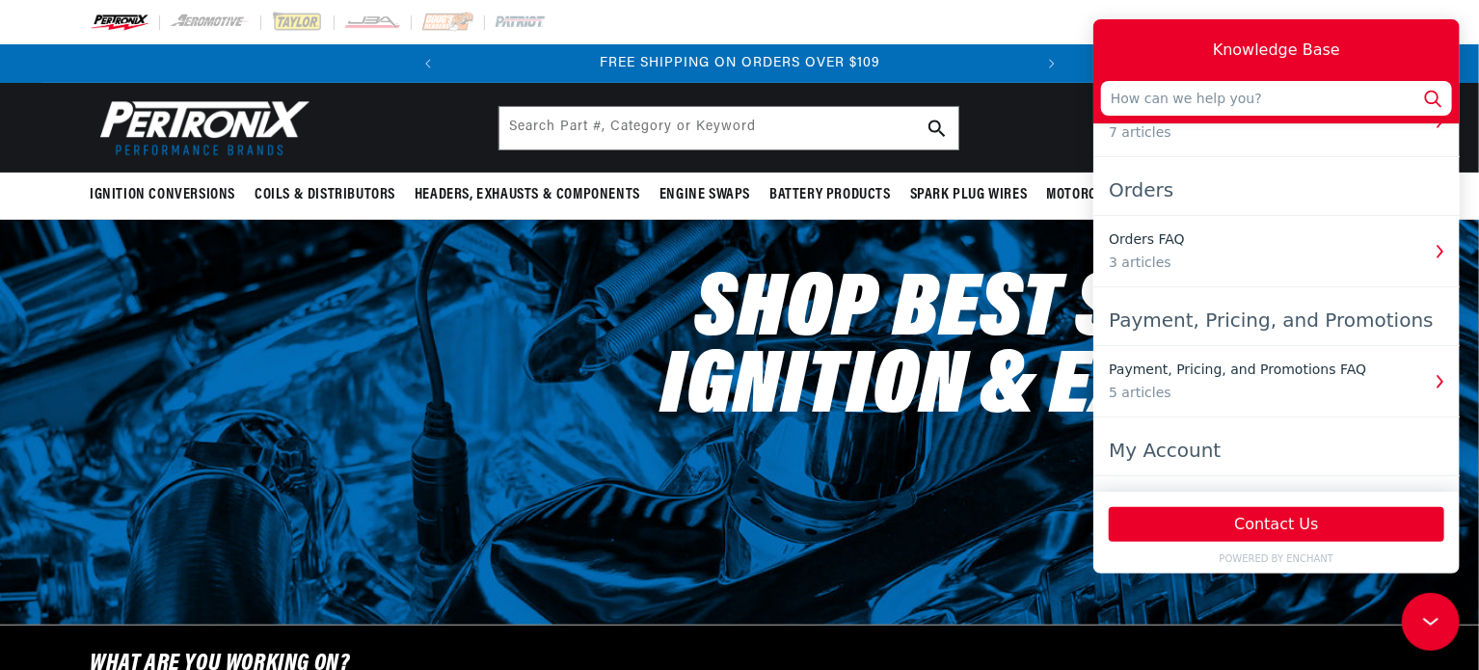
click at [994, 334] on h2 "Shop Best Selling Ignition & Exhaust" at bounding box center [943, 351] width 824 height 154
drag, startPoint x: 1468, startPoint y: 40, endPoint x: 314, endPoint y: 106, distance: 1155.1
click at [1468, 40] on div at bounding box center [739, 22] width 1479 height 44
click at [932, 412] on h2 "Shop Best Selling Ignition & Exhaust" at bounding box center [943, 351] width 824 height 154
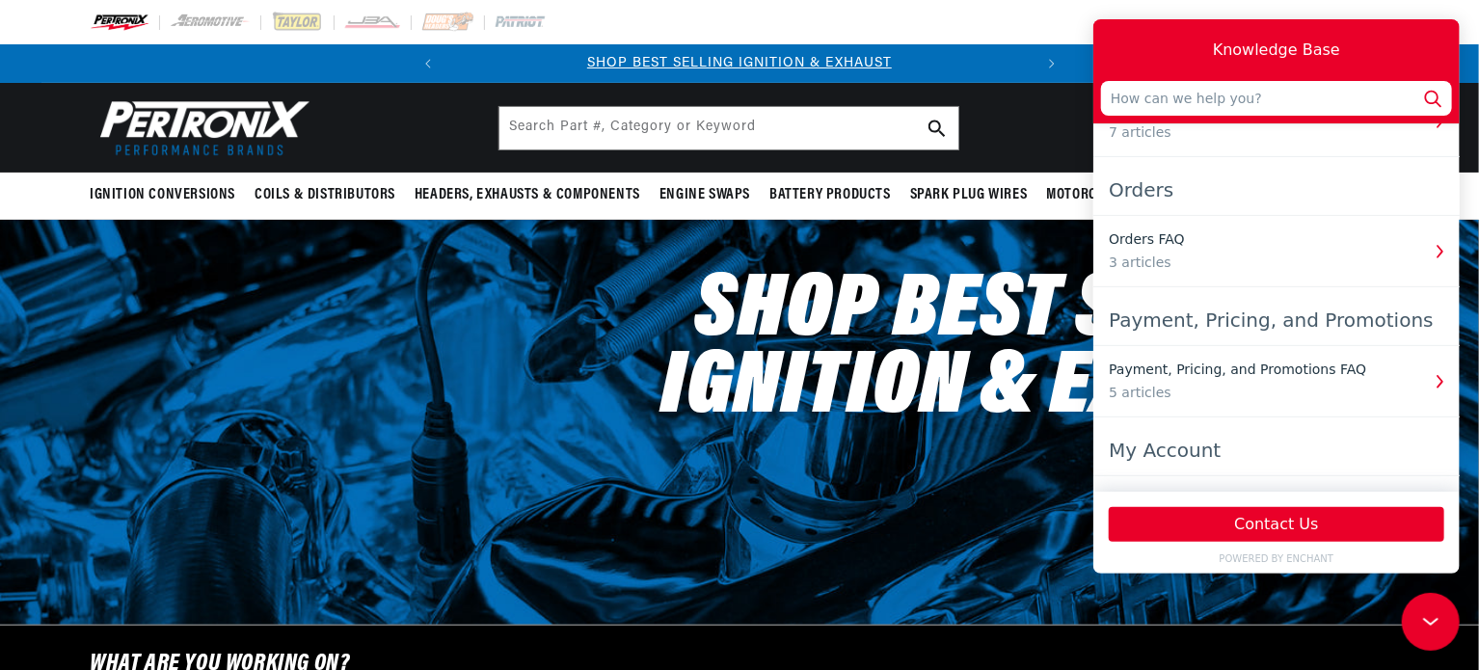
drag, startPoint x: 2836, startPoint y: 1181, endPoint x: 1439, endPoint y: 607, distance: 1510.4
click at [1440, 606] on icon at bounding box center [1429, 621] width 29 height 145
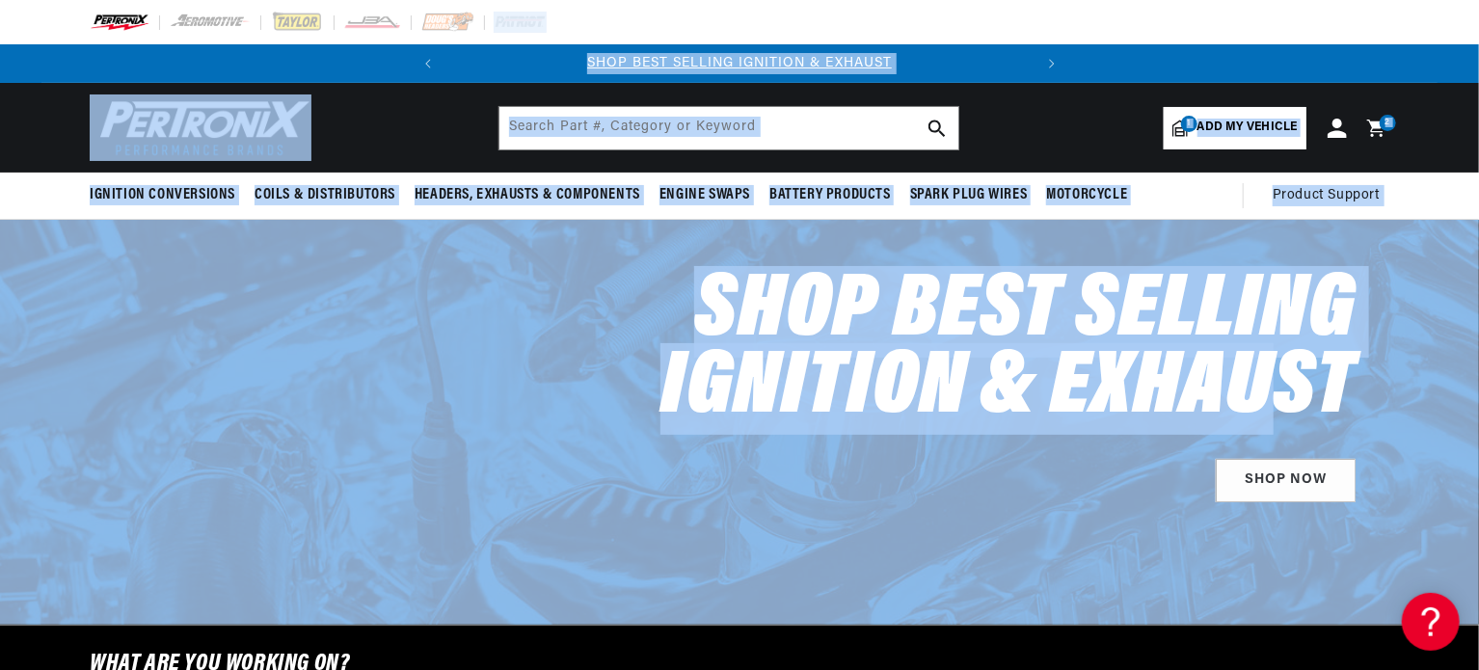
drag, startPoint x: 1477, startPoint y: 41, endPoint x: 1480, endPoint y: 347, distance: 305.7
click at [1478, 347] on html "Skip to content Your cart You get FREE SHIPPING Product image Product Total Qua…" at bounding box center [739, 335] width 1479 height 670
click at [1421, 398] on div at bounding box center [739, 422] width 1479 height 405
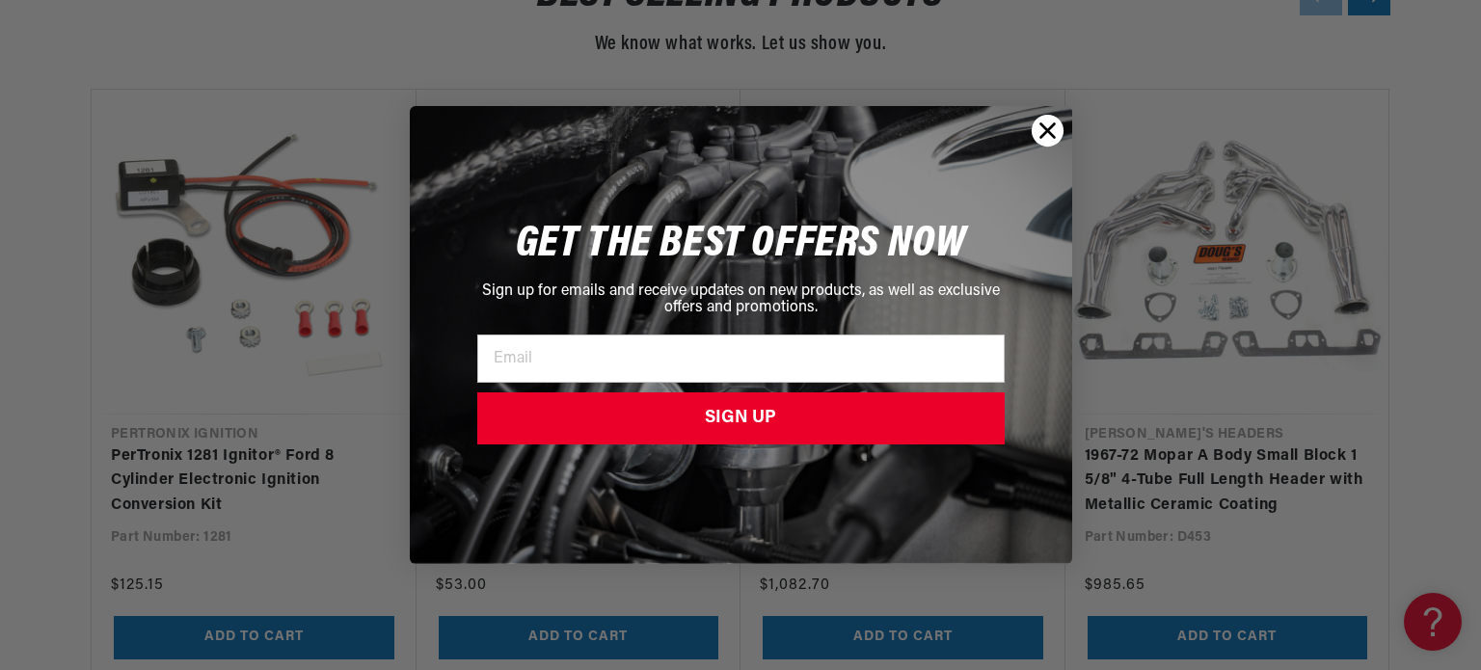
scroll to position [2198, 0]
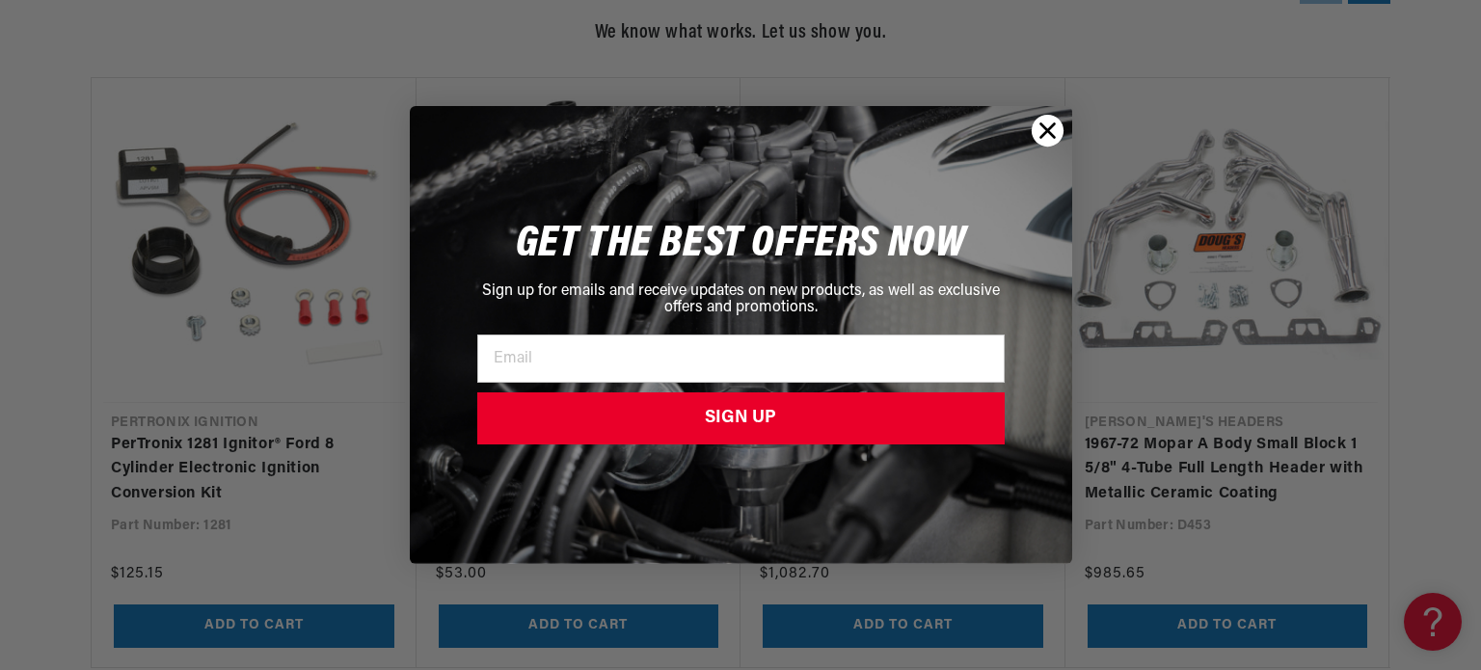
click at [1041, 131] on circle "Close dialog" at bounding box center [1047, 131] width 32 height 32
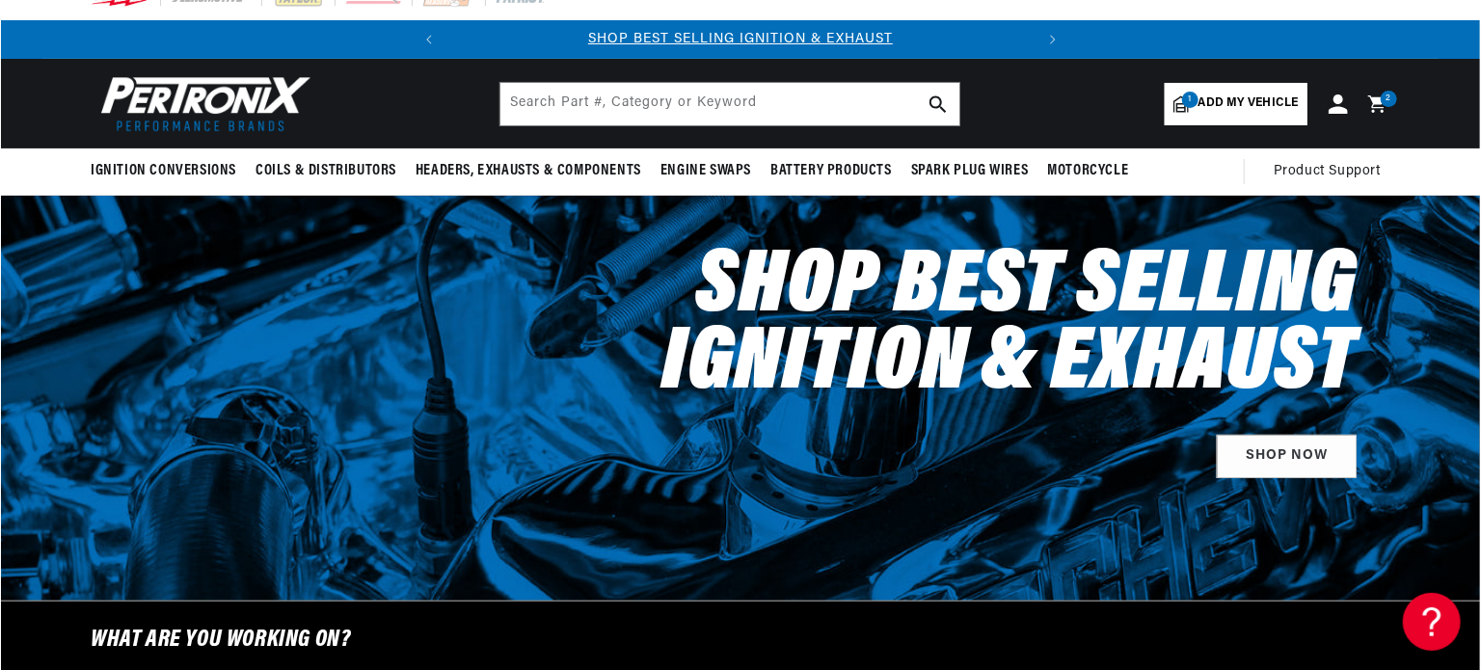
scroll to position [0, 0]
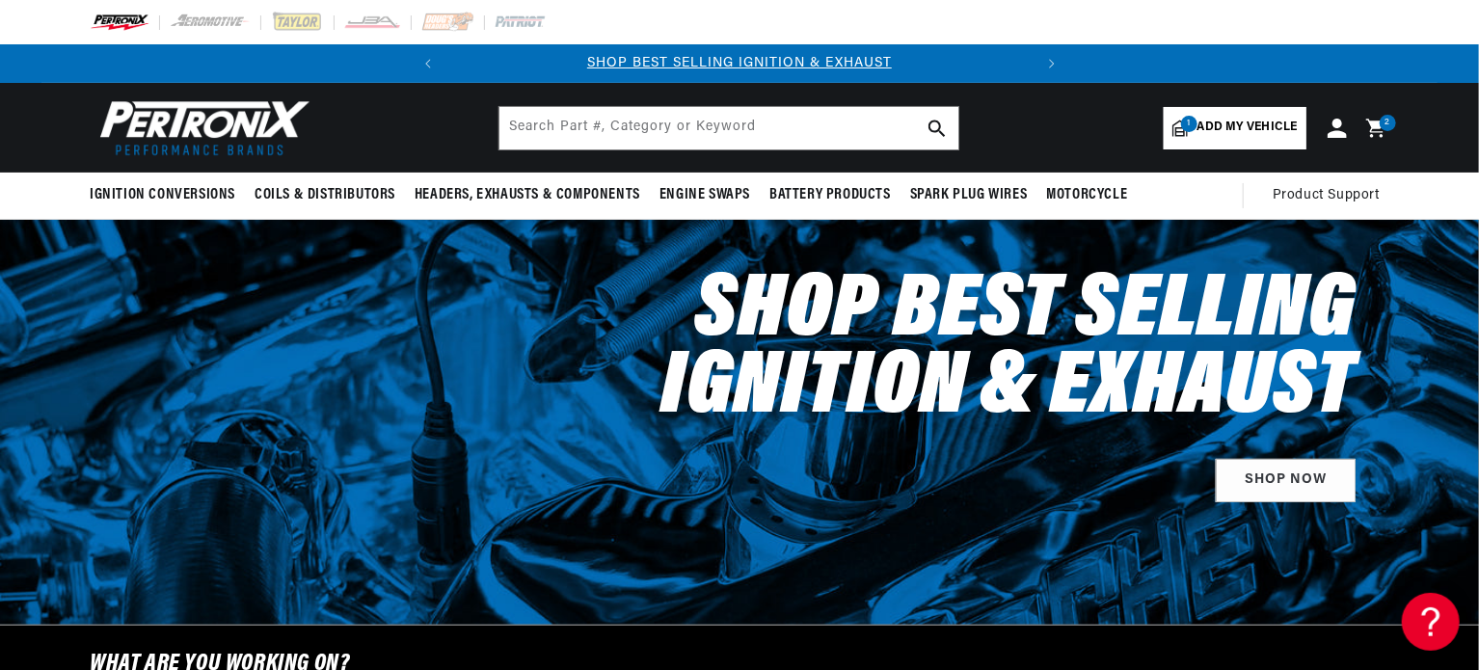
click at [1377, 122] on icon at bounding box center [1375, 128] width 18 height 18
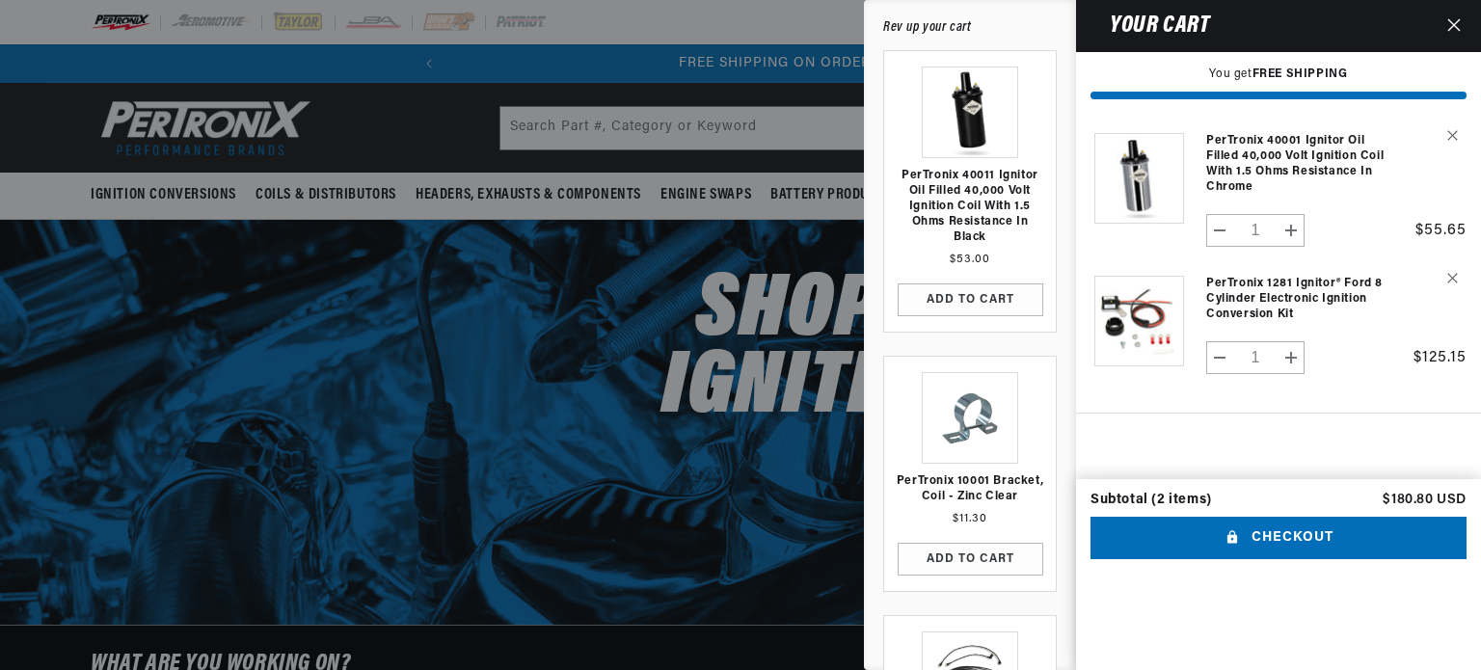
scroll to position [0, 584]
click at [1277, 298] on link "PerTronix 1281 Ignitor® Ford 8 Cylinder Electronic Ignition Conversion Kit" at bounding box center [1302, 299] width 192 height 46
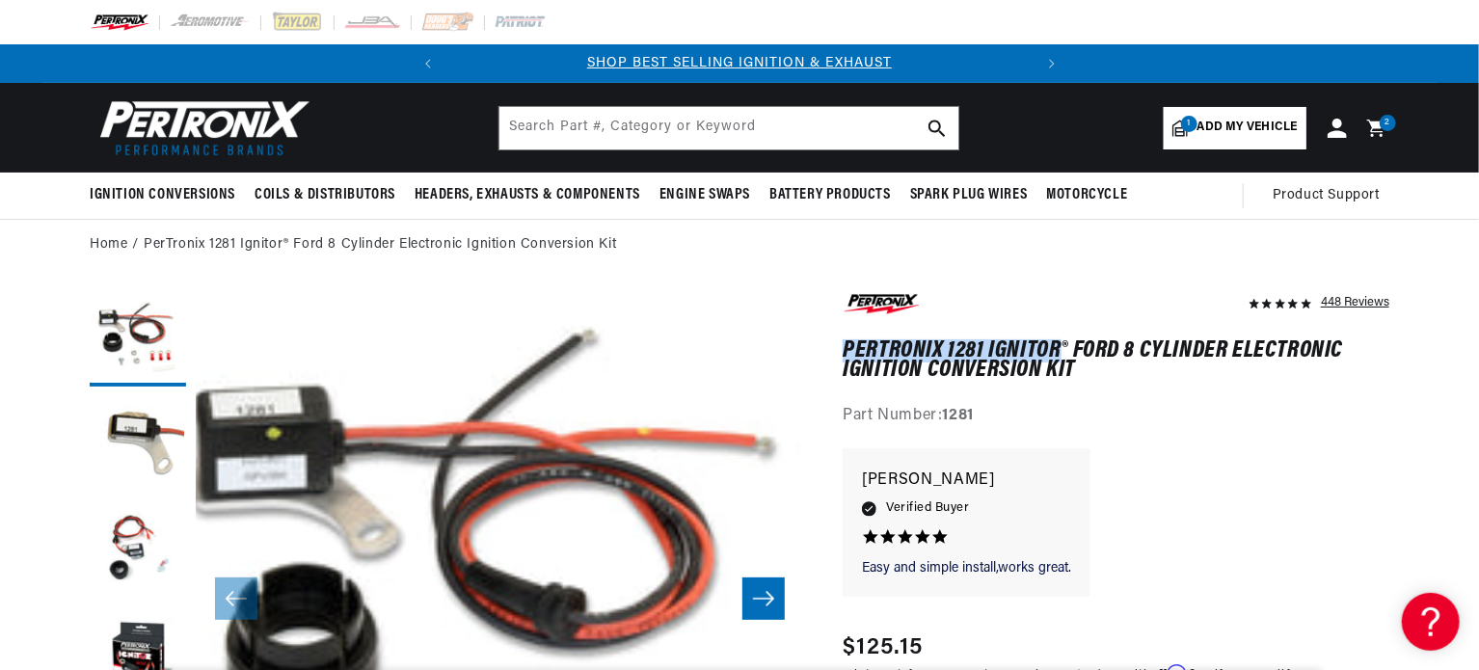
drag, startPoint x: 846, startPoint y: 347, endPoint x: 1058, endPoint y: 346, distance: 212.1
click at [1058, 346] on h1 "PerTronix 1281 Ignitor® Ford 8 Cylinder Electronic Ignition Conversion Kit" at bounding box center [1116, 361] width 547 height 40
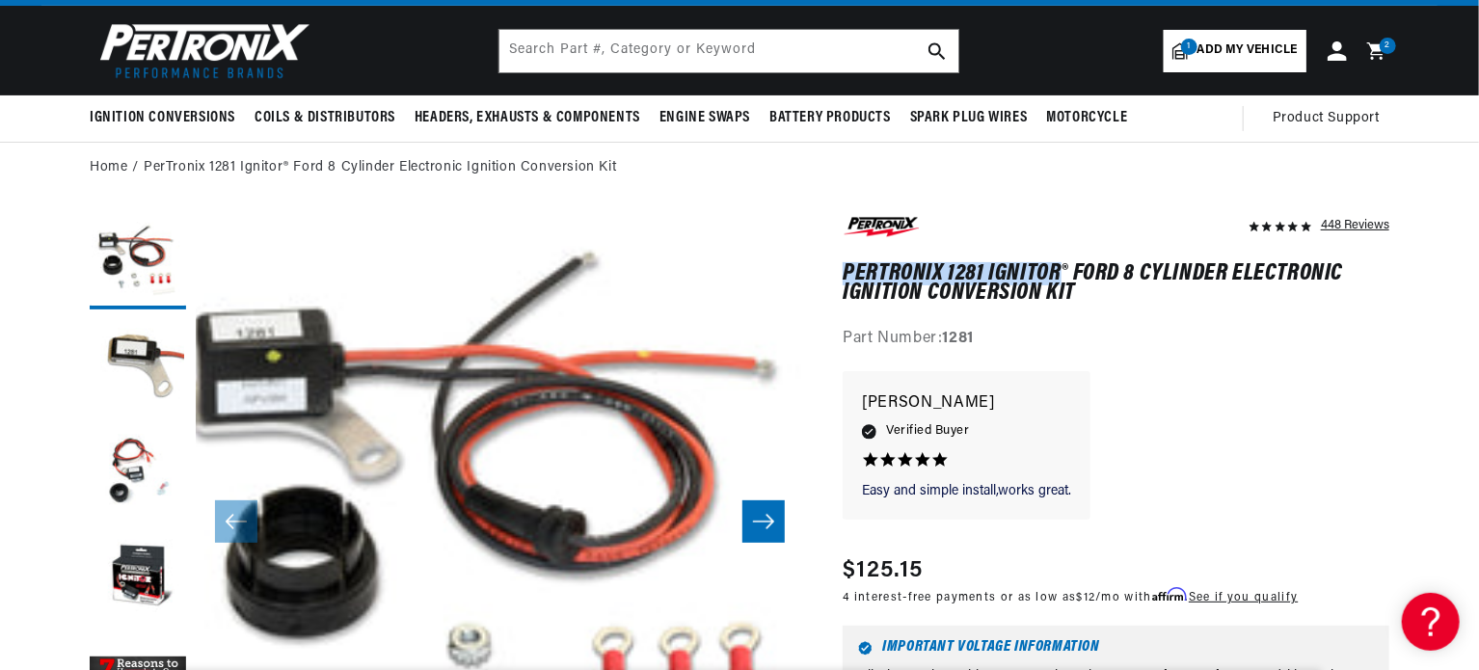
scroll to position [193, 0]
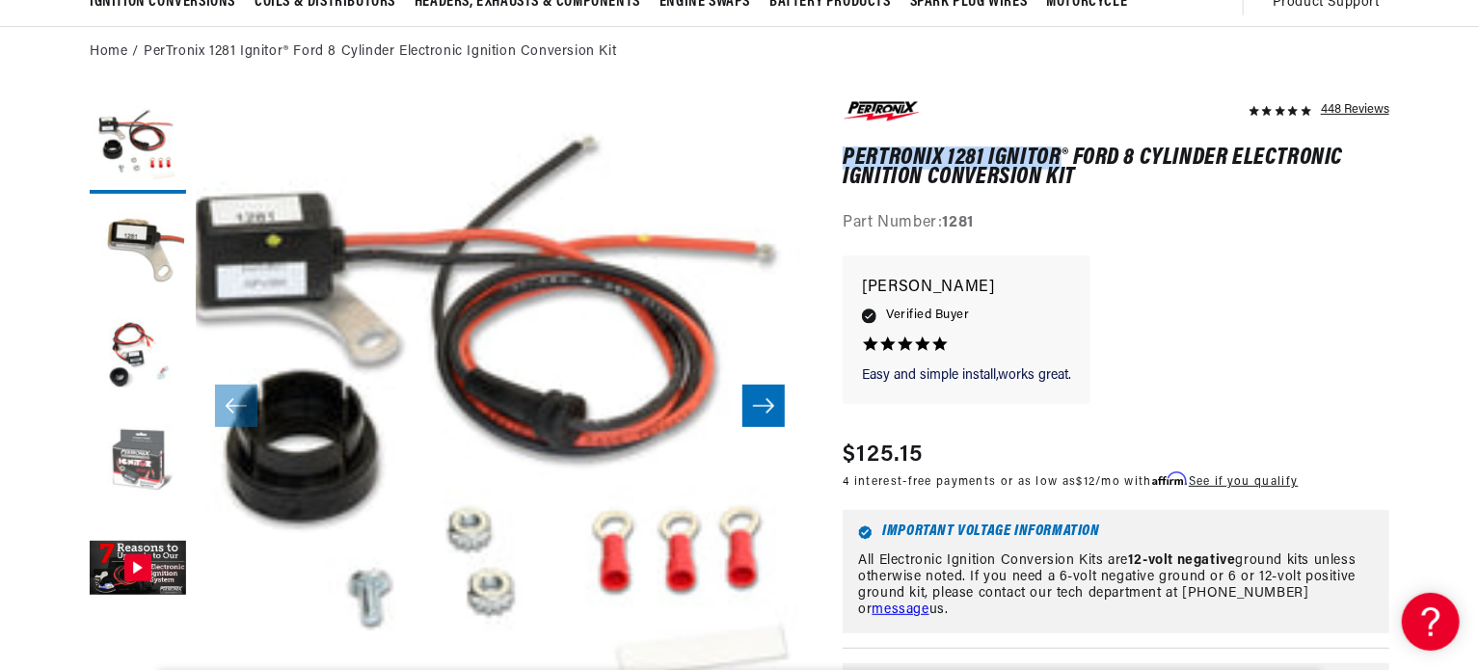
click at [150, 443] on button "Load image 4 in gallery view" at bounding box center [138, 464] width 96 height 96
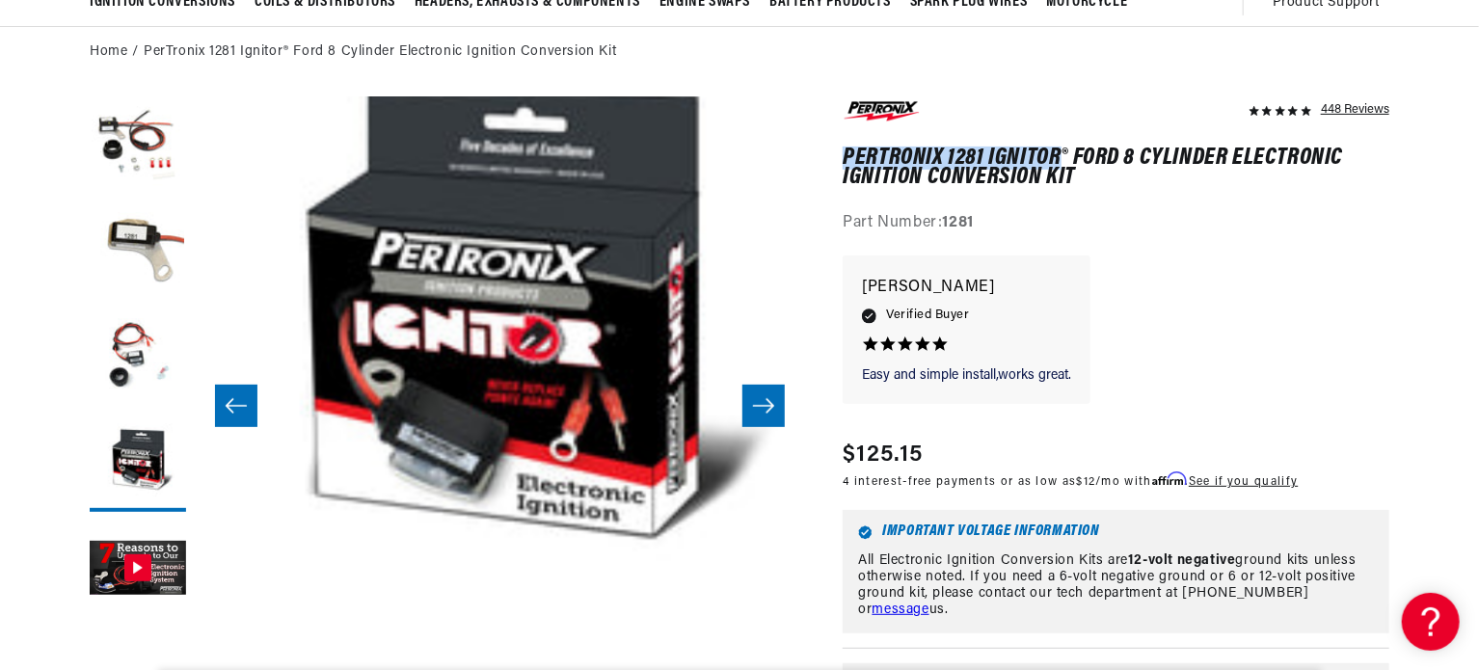
scroll to position [0, 584]
click at [125, 135] on button "Load image 1 in gallery view" at bounding box center [138, 145] width 96 height 96
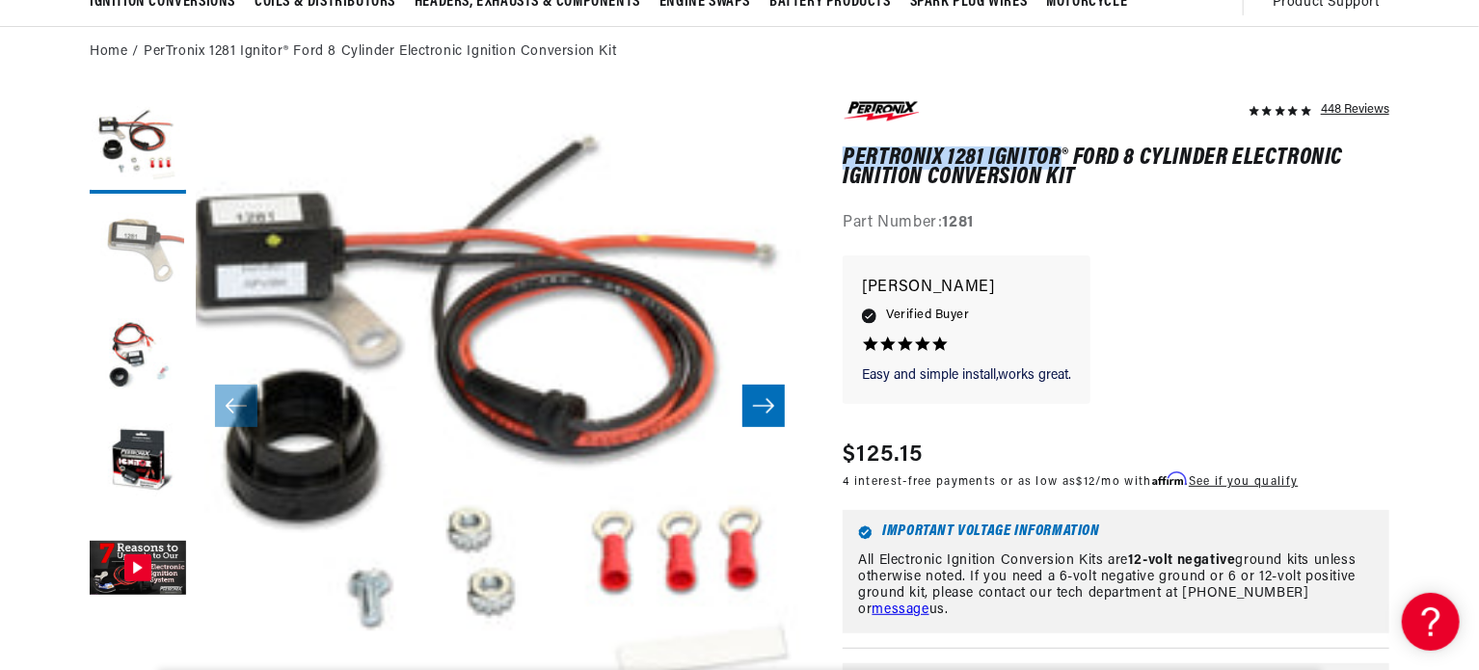
scroll to position [0, 0]
click at [1187, 256] on div "Easy and simple install,works great. Easy and simple install,works great. David…" at bounding box center [1116, 340] width 547 height 168
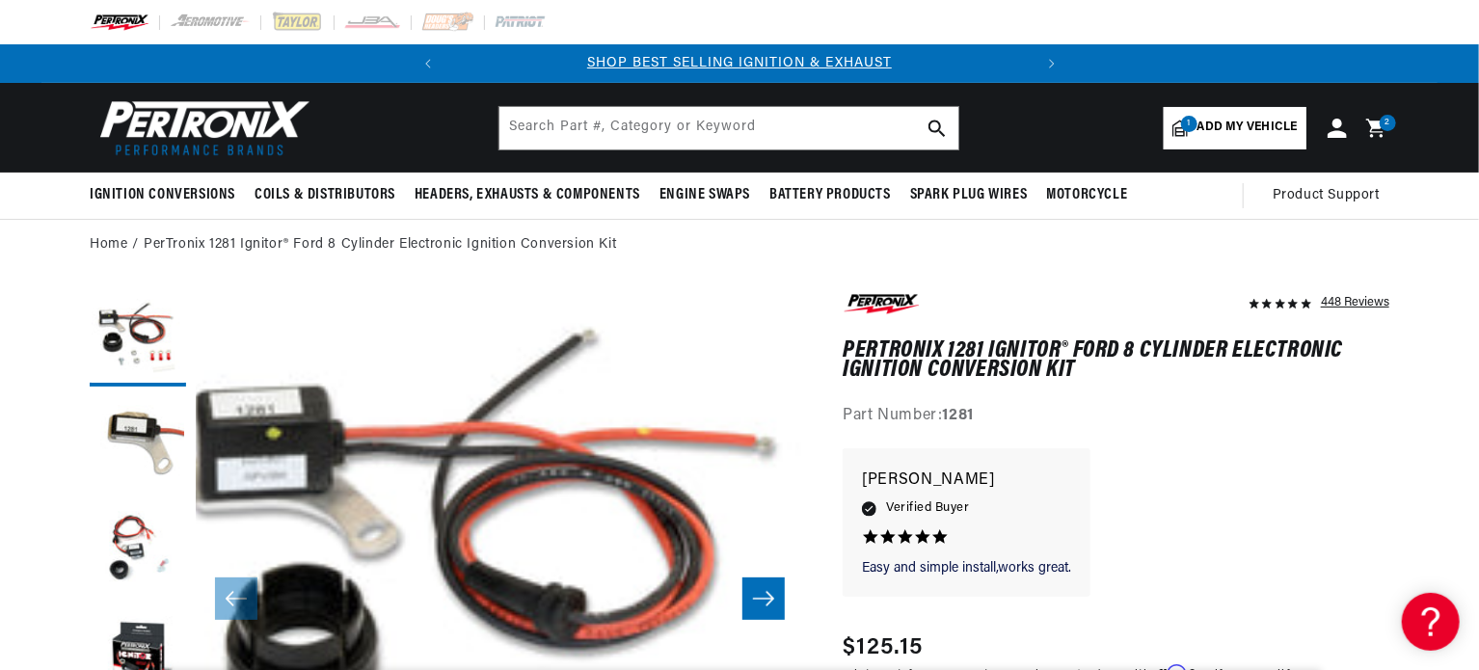
click at [1377, 137] on icon at bounding box center [1379, 128] width 45 height 23
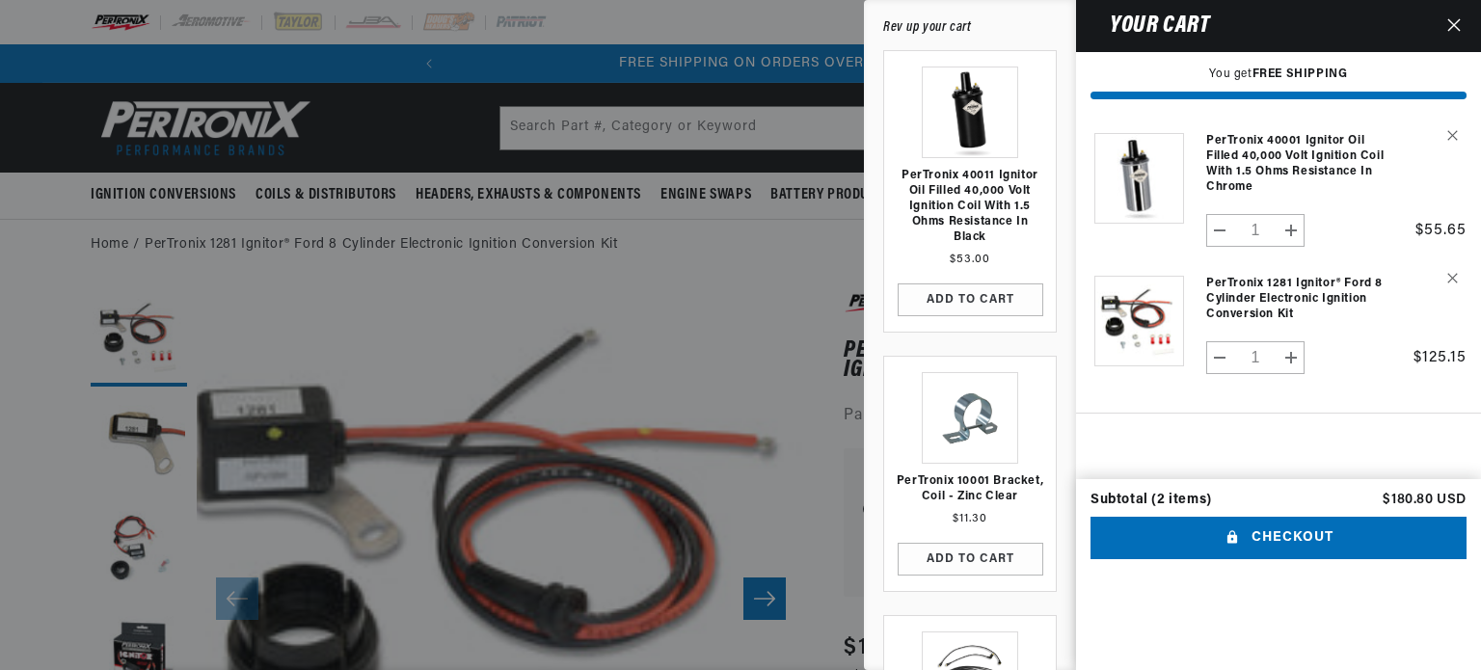
scroll to position [0, 584]
click at [1267, 560] on button "Checkout" at bounding box center [1279, 538] width 376 height 43
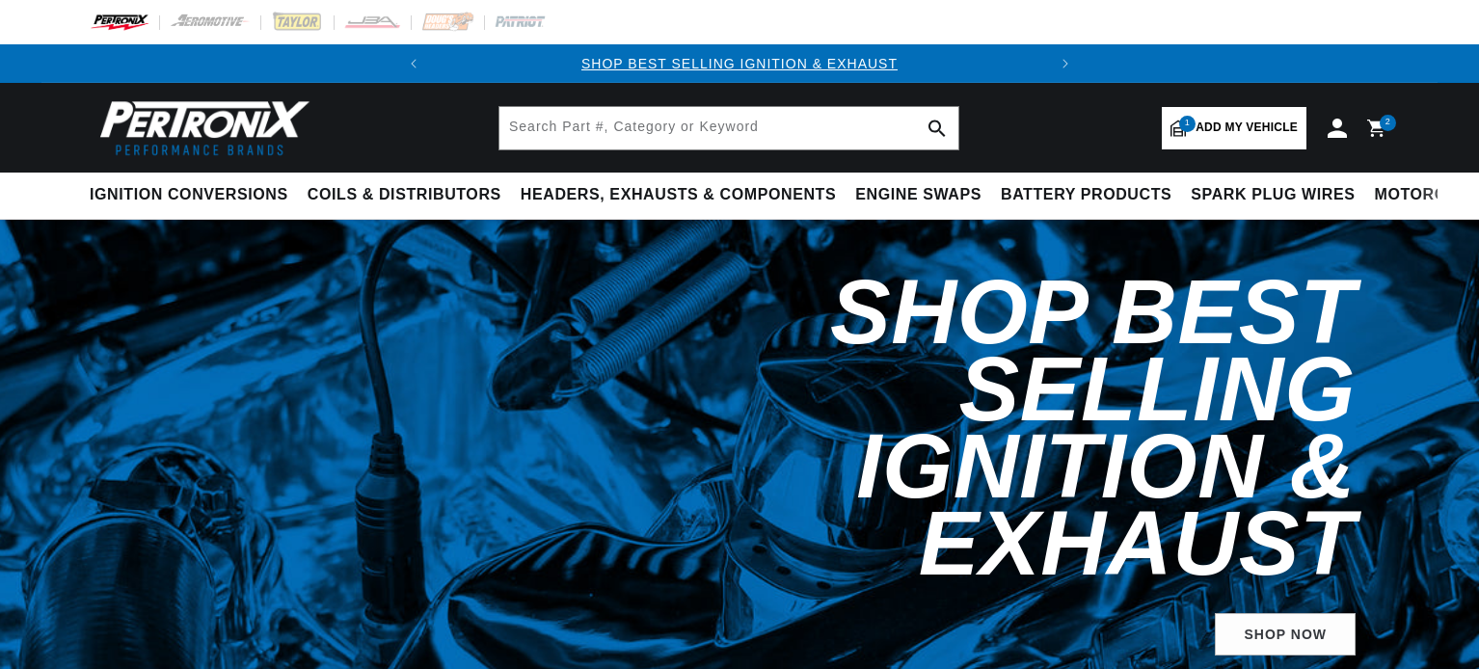
select select "1966"
select select "Ford"
select select "Mustang"
select select "289cid-4.7L"
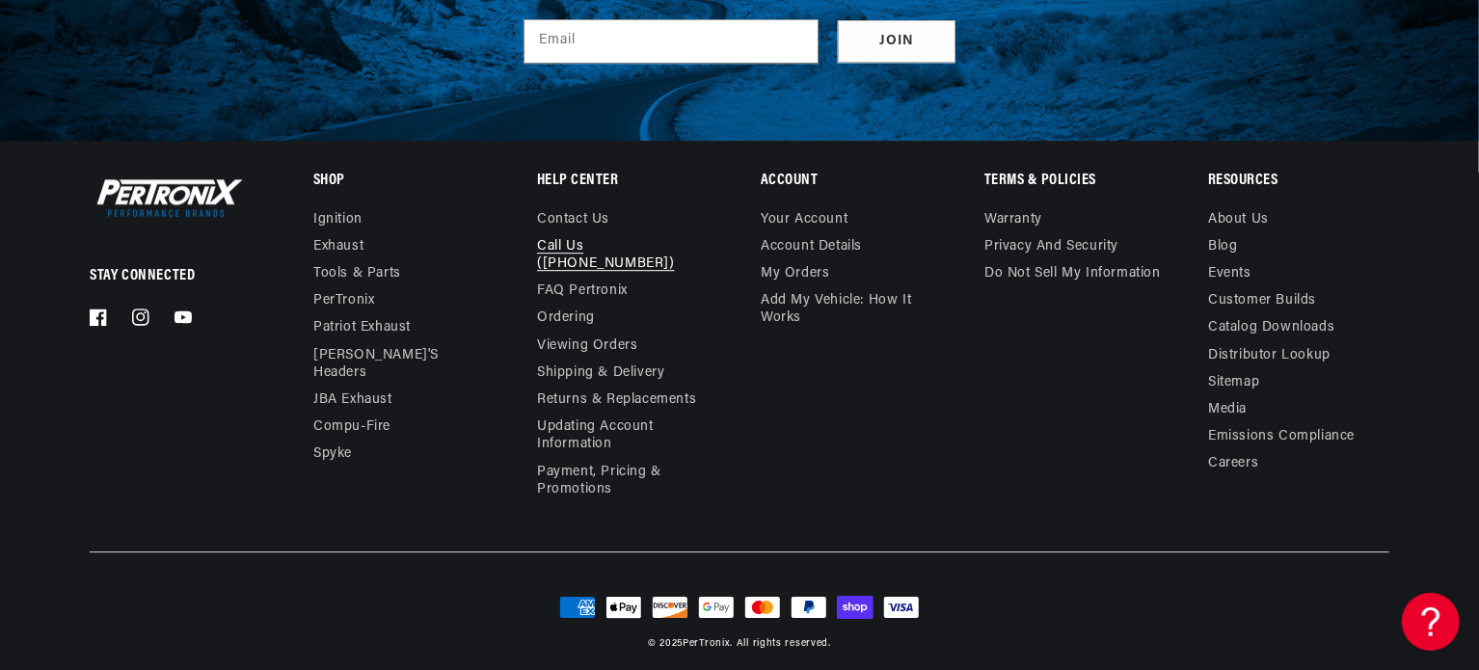
click at [680, 250] on link "Call Us ([PHONE_NUMBER])" at bounding box center [620, 255] width 166 height 44
click at [1261, 223] on link "About Us" at bounding box center [1238, 222] width 61 height 22
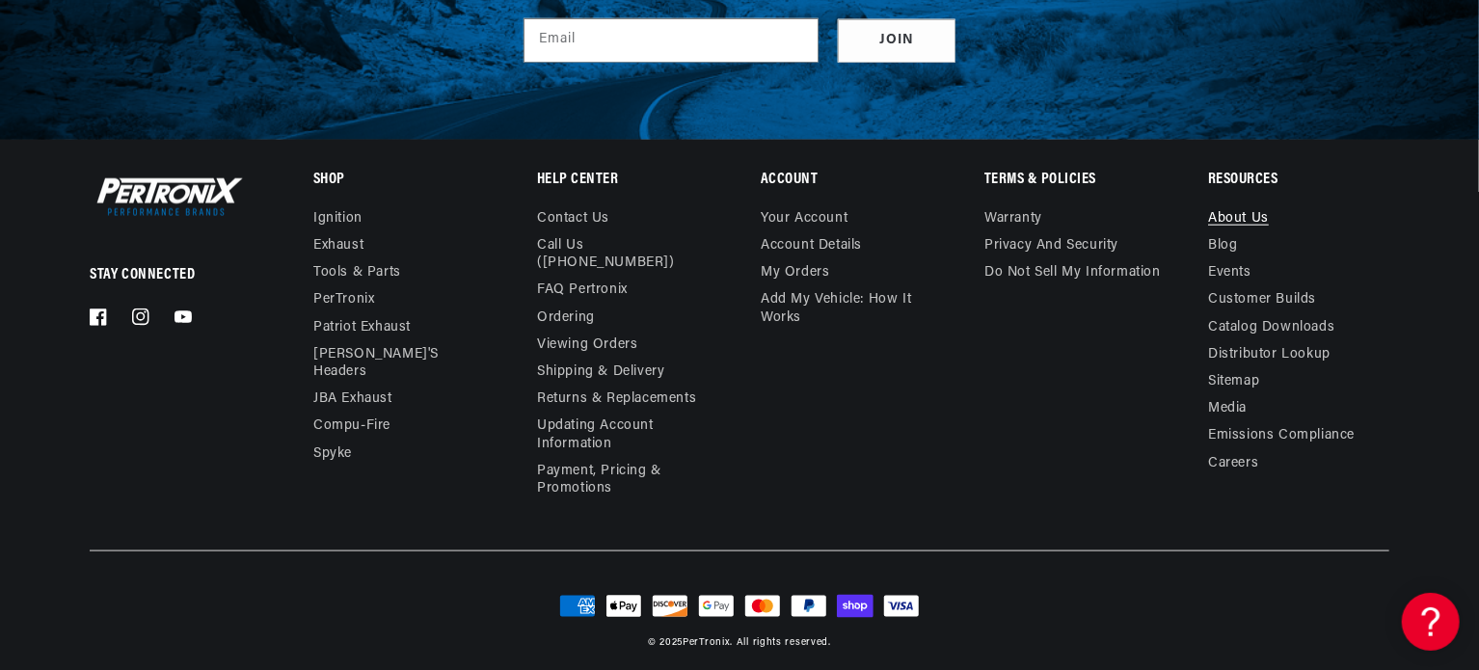
scroll to position [0, 584]
click at [629, 359] on link "Shipping & Delivery" at bounding box center [600, 372] width 127 height 27
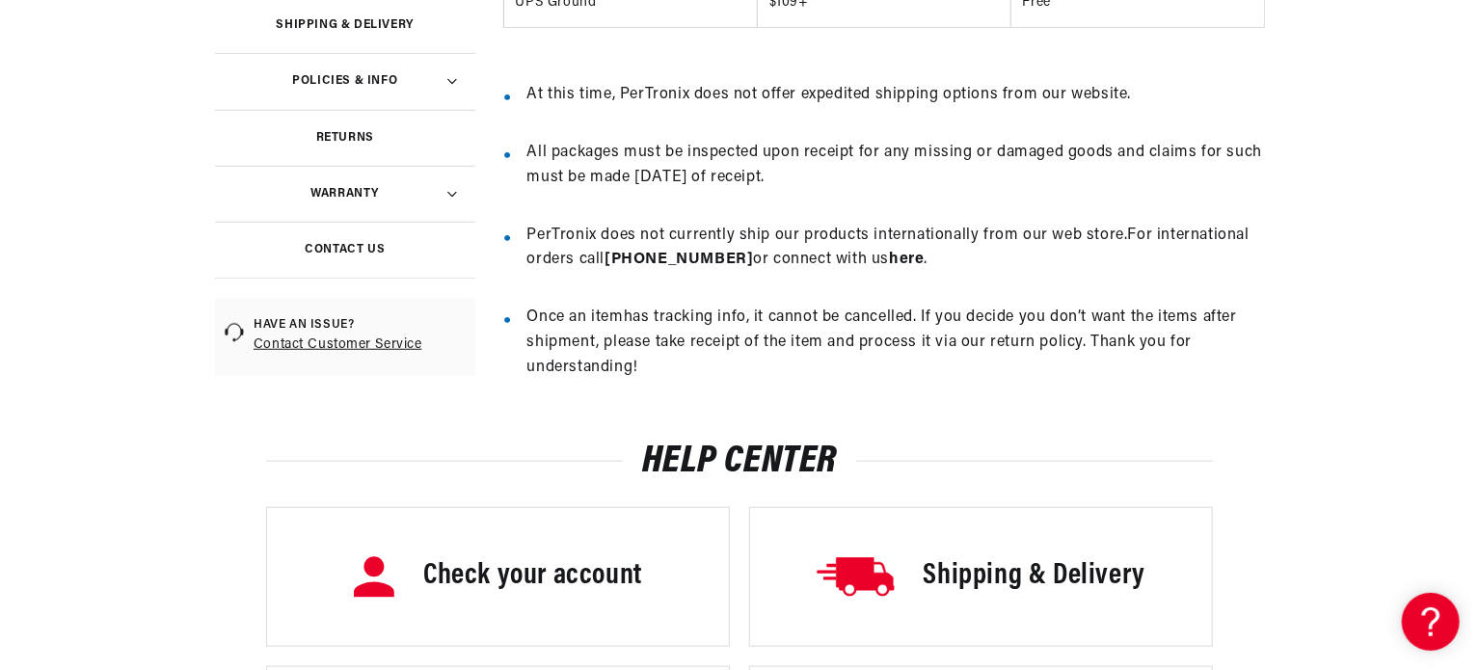
scroll to position [0, 584]
